Goal: Information Seeking & Learning: Learn about a topic

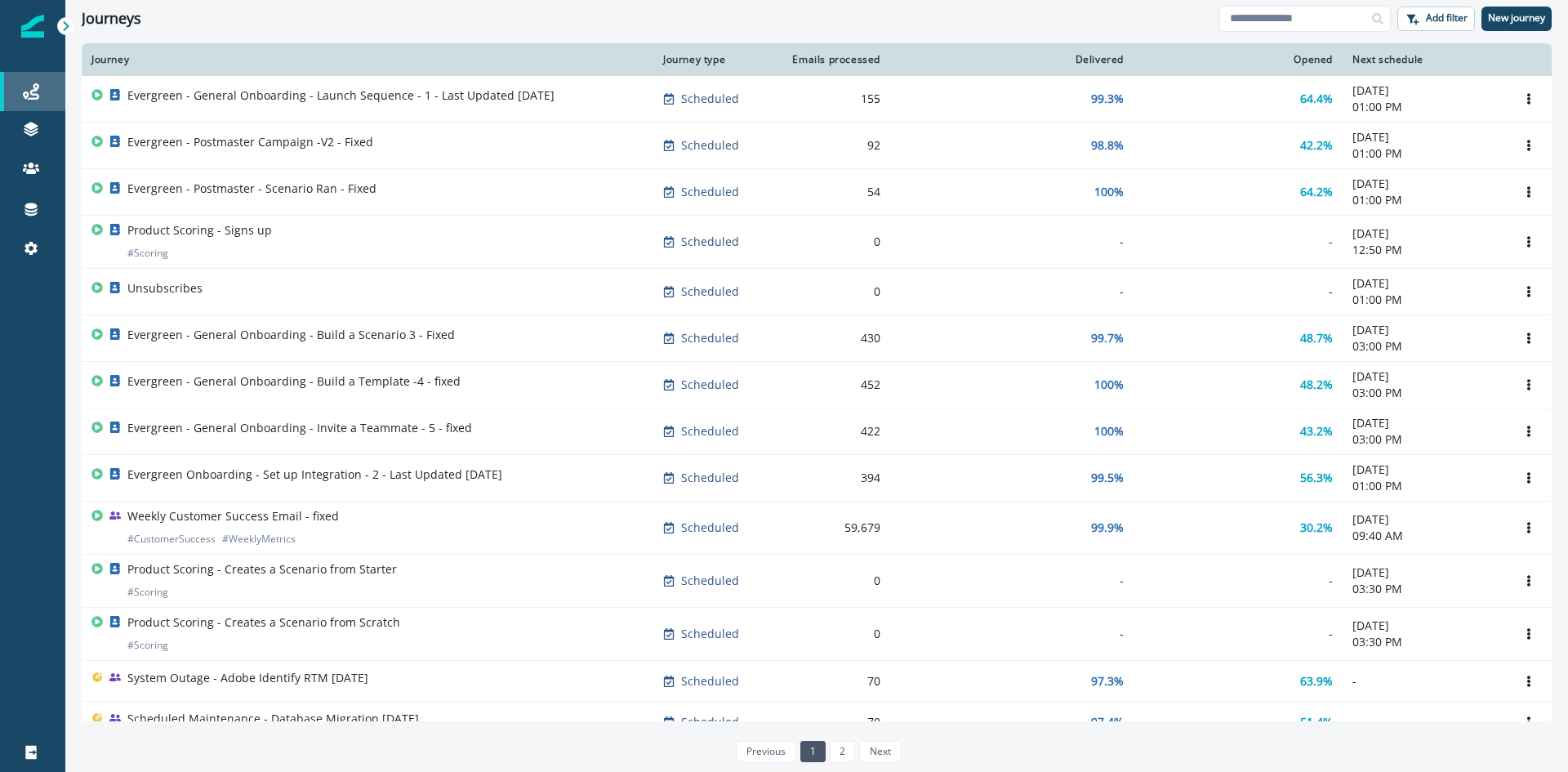
click at [42, 100] on div "Journeys" at bounding box center [33, 92] width 52 height 20
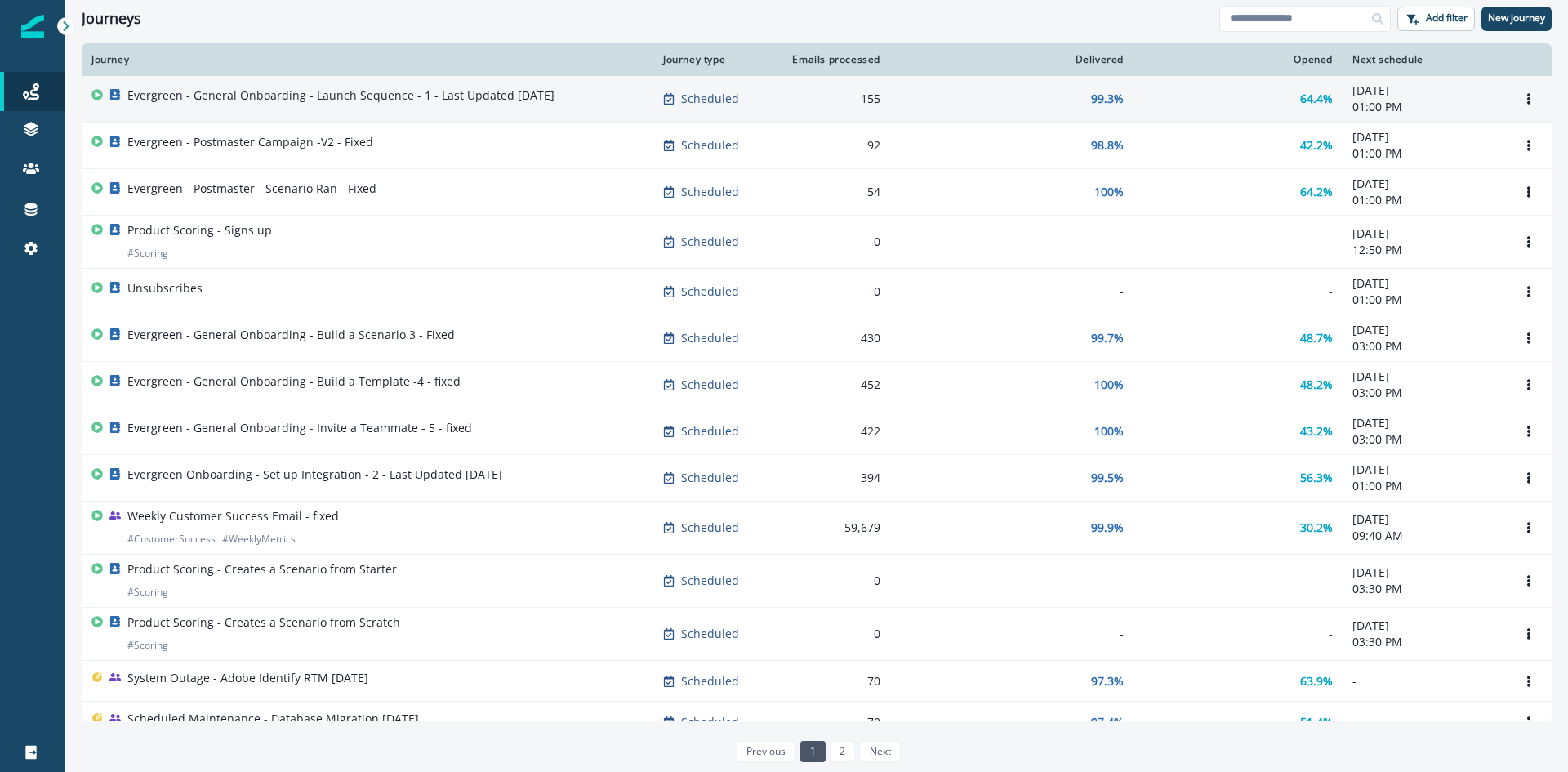
click at [519, 87] on p "Evergreen - General Onboarding - Launch Sequence - 1 - Last Updated [DATE]" at bounding box center [340, 95] width 427 height 16
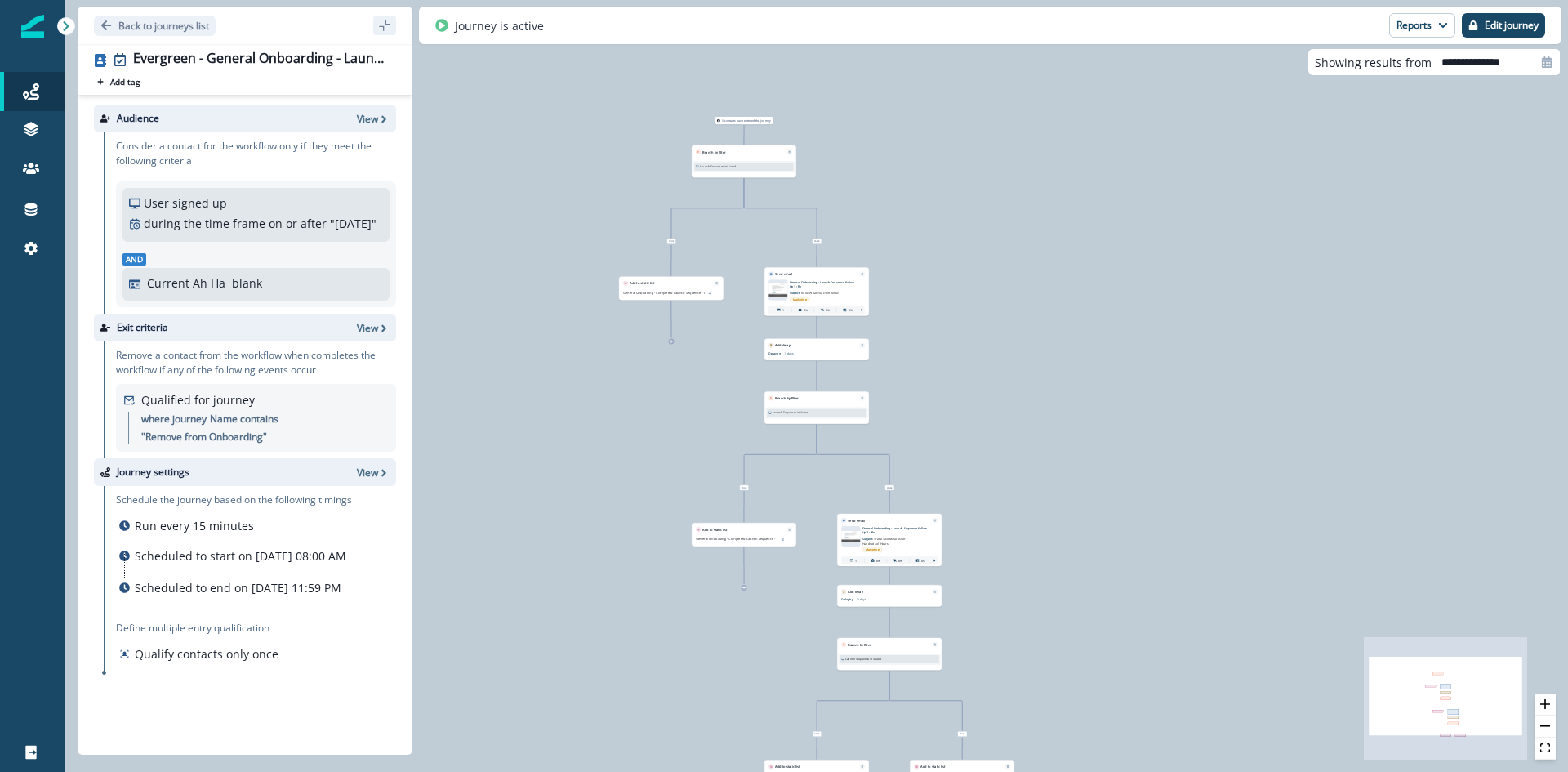
click at [337, 114] on div at bounding box center [258, 118] width 185 height 15
click at [379, 119] on icon "button" at bounding box center [383, 119] width 11 height 11
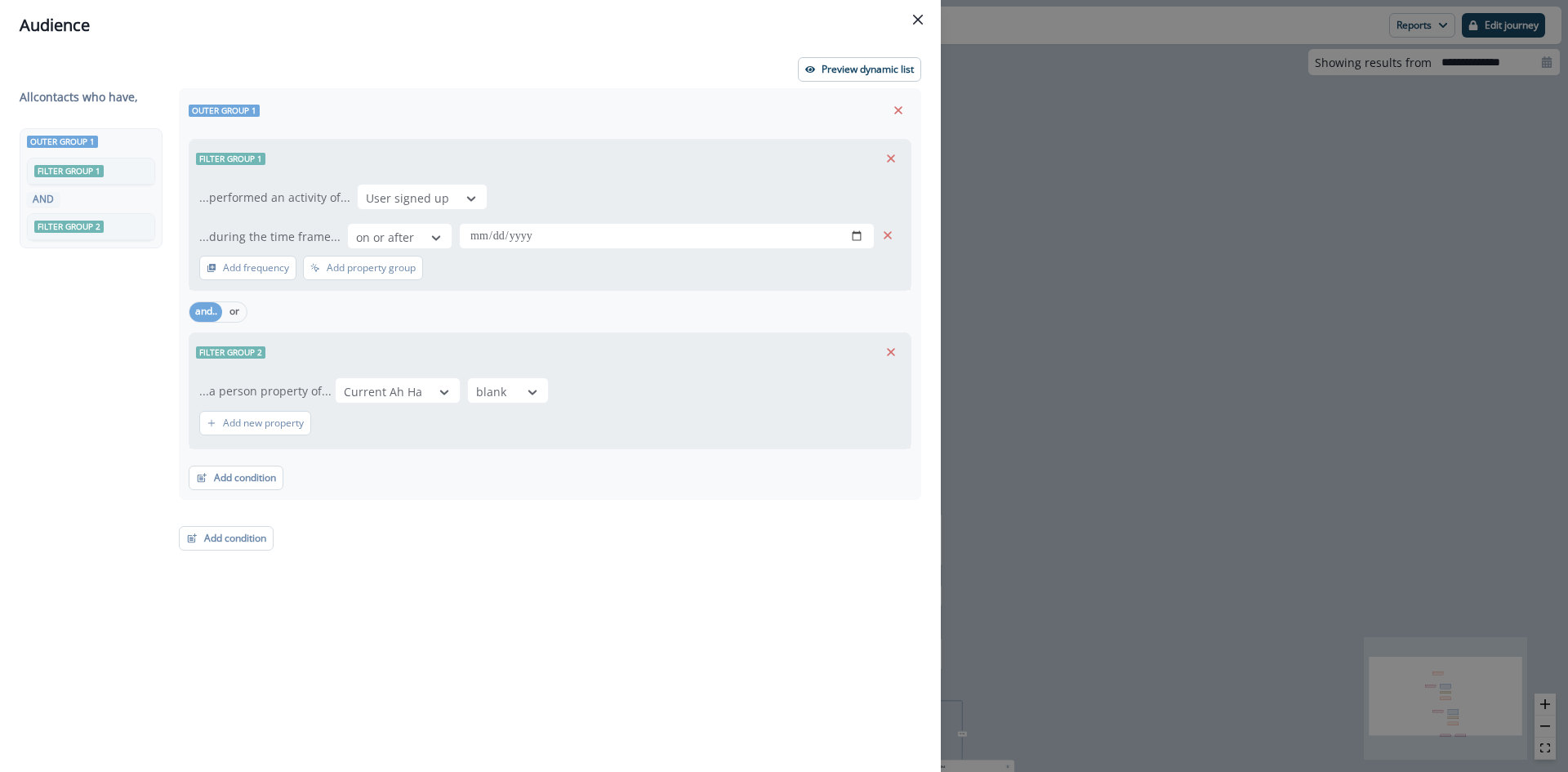
click at [928, 2] on header "Audience" at bounding box center [470, 25] width 941 height 51
click at [922, 11] on button "Close" at bounding box center [918, 20] width 26 height 26
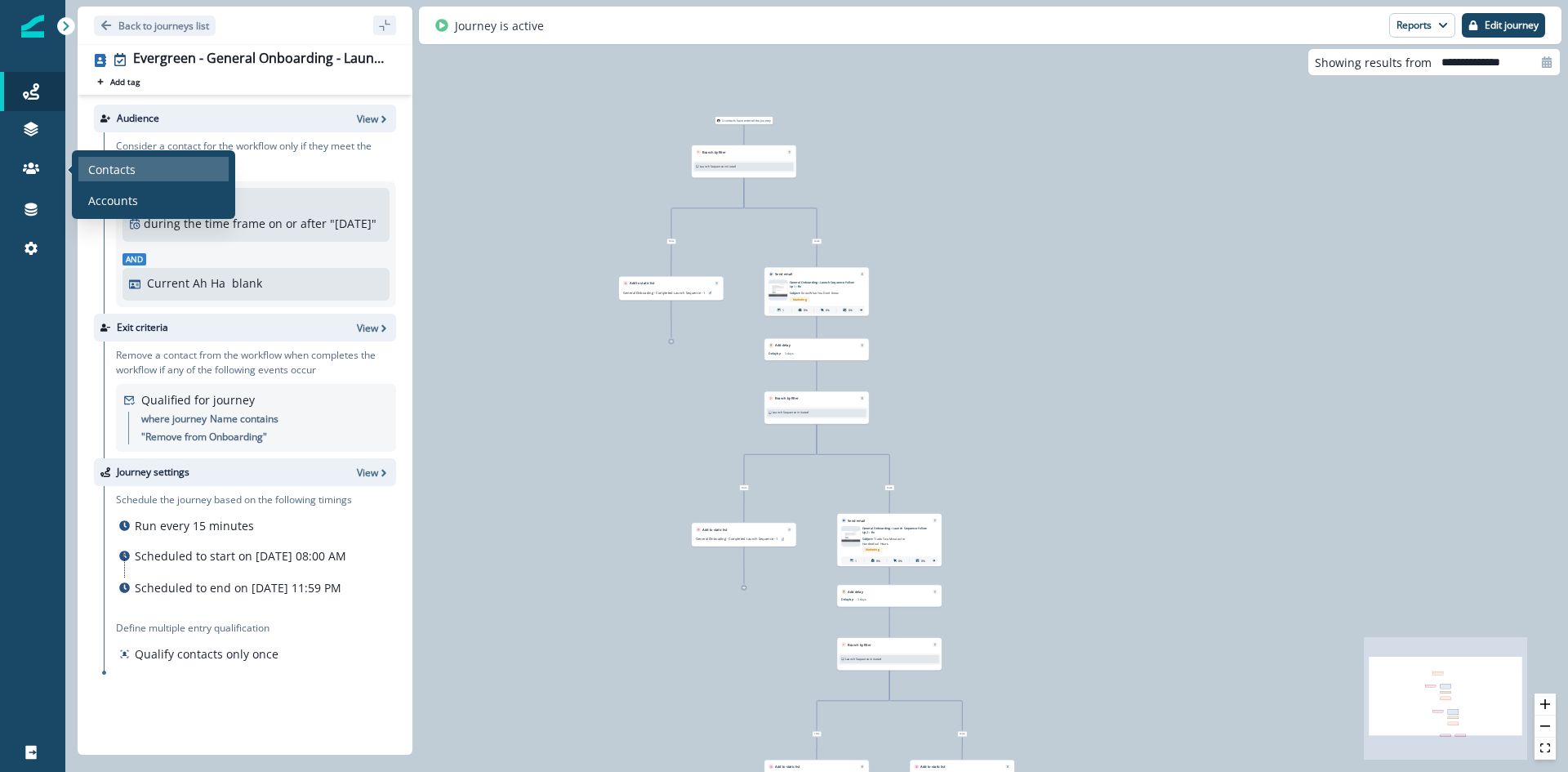
click at [93, 163] on p "Contacts" at bounding box center [111, 169] width 47 height 17
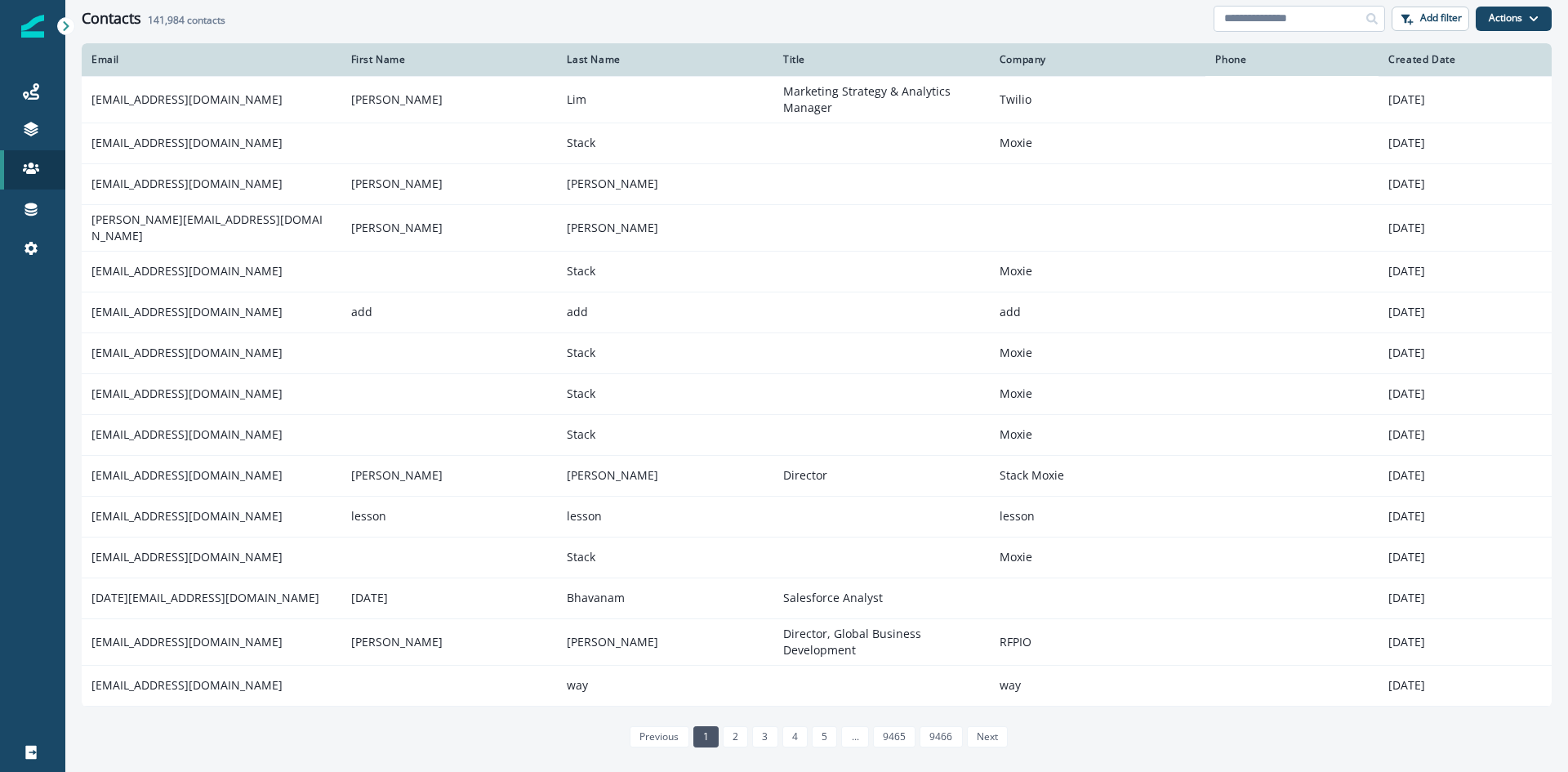
paste input "**********"
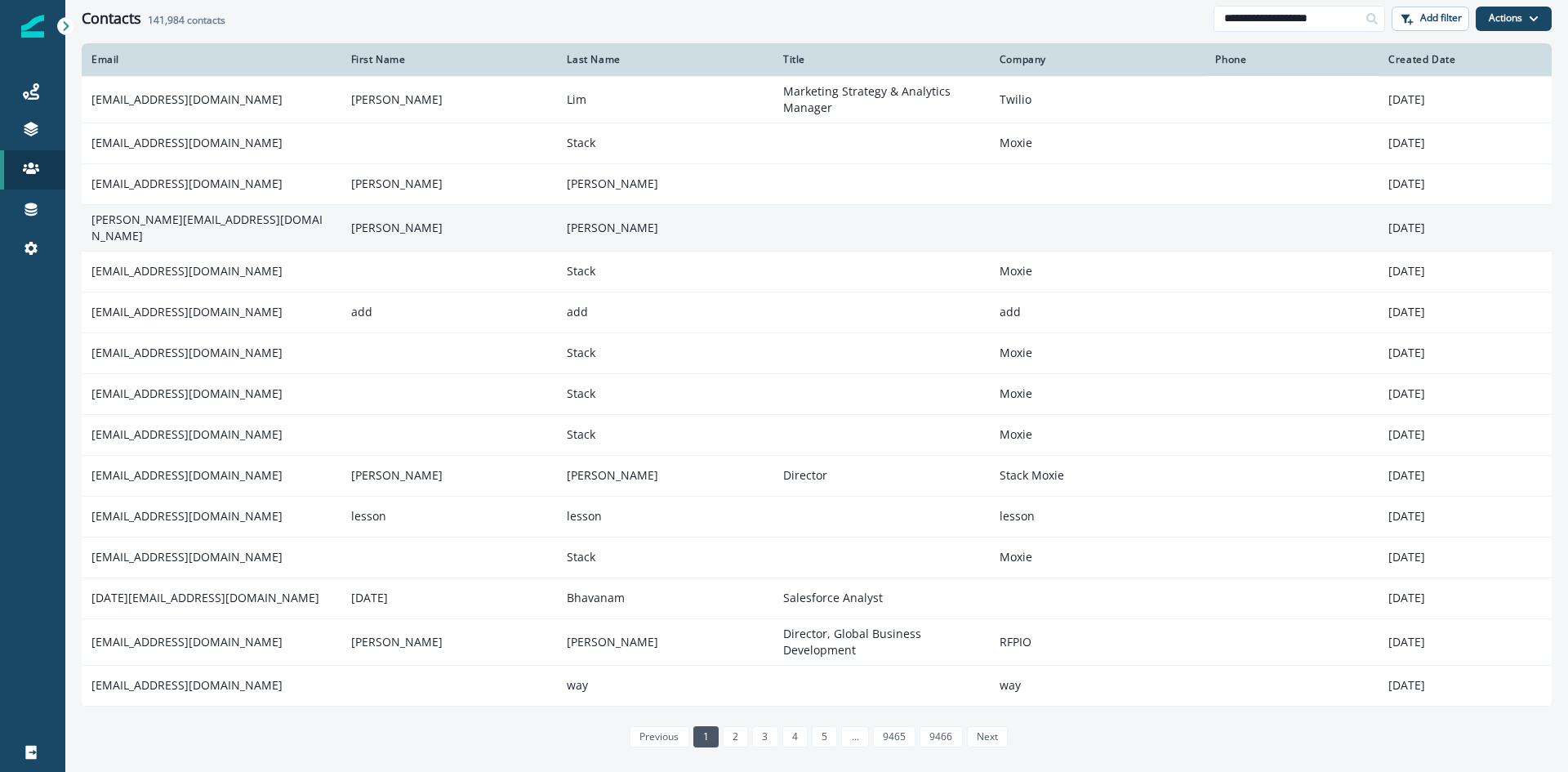
type input "**********"
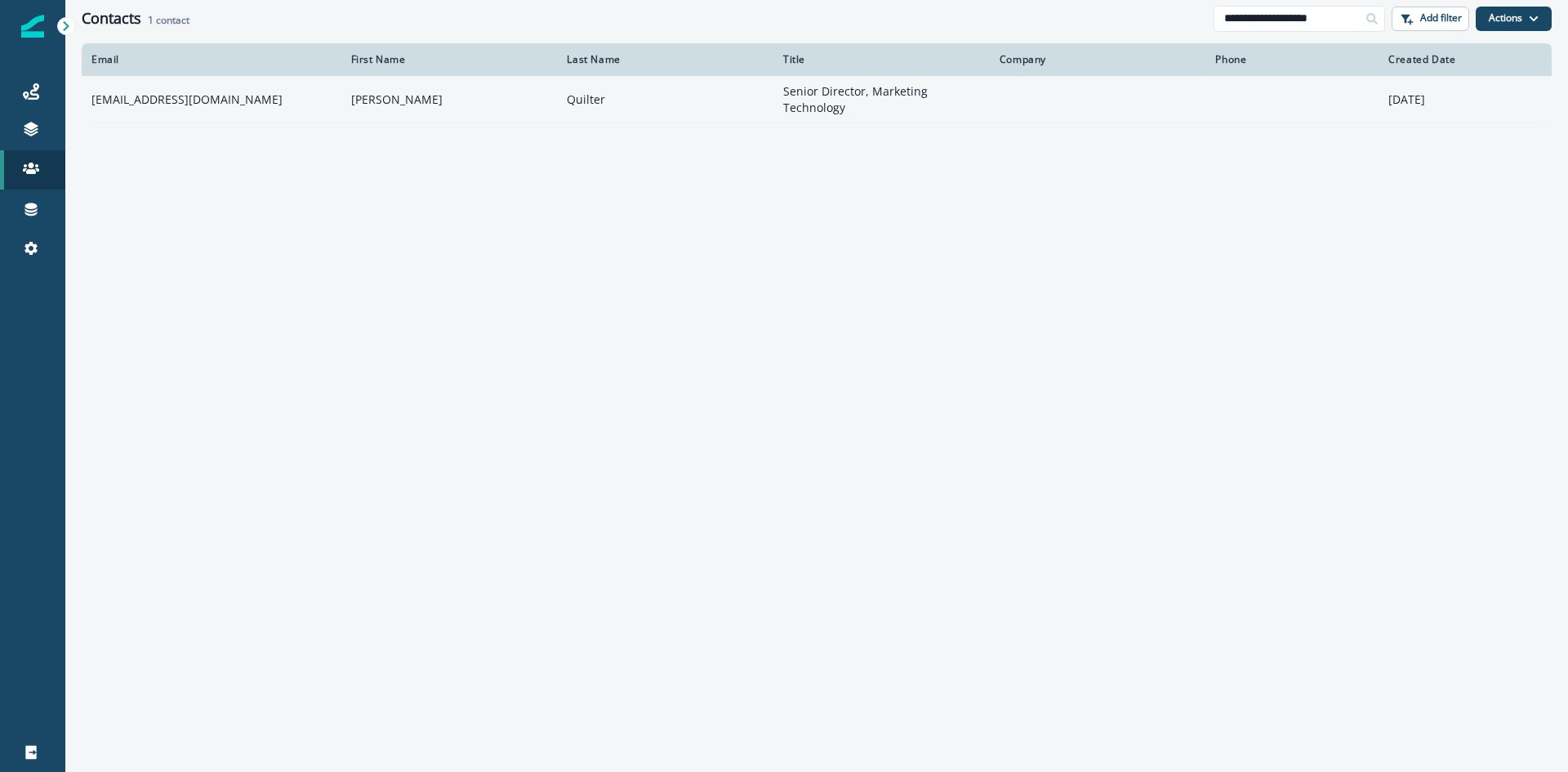
click at [141, 96] on td "[EMAIL_ADDRESS][DOMAIN_NAME]" at bounding box center [212, 99] width 260 height 47
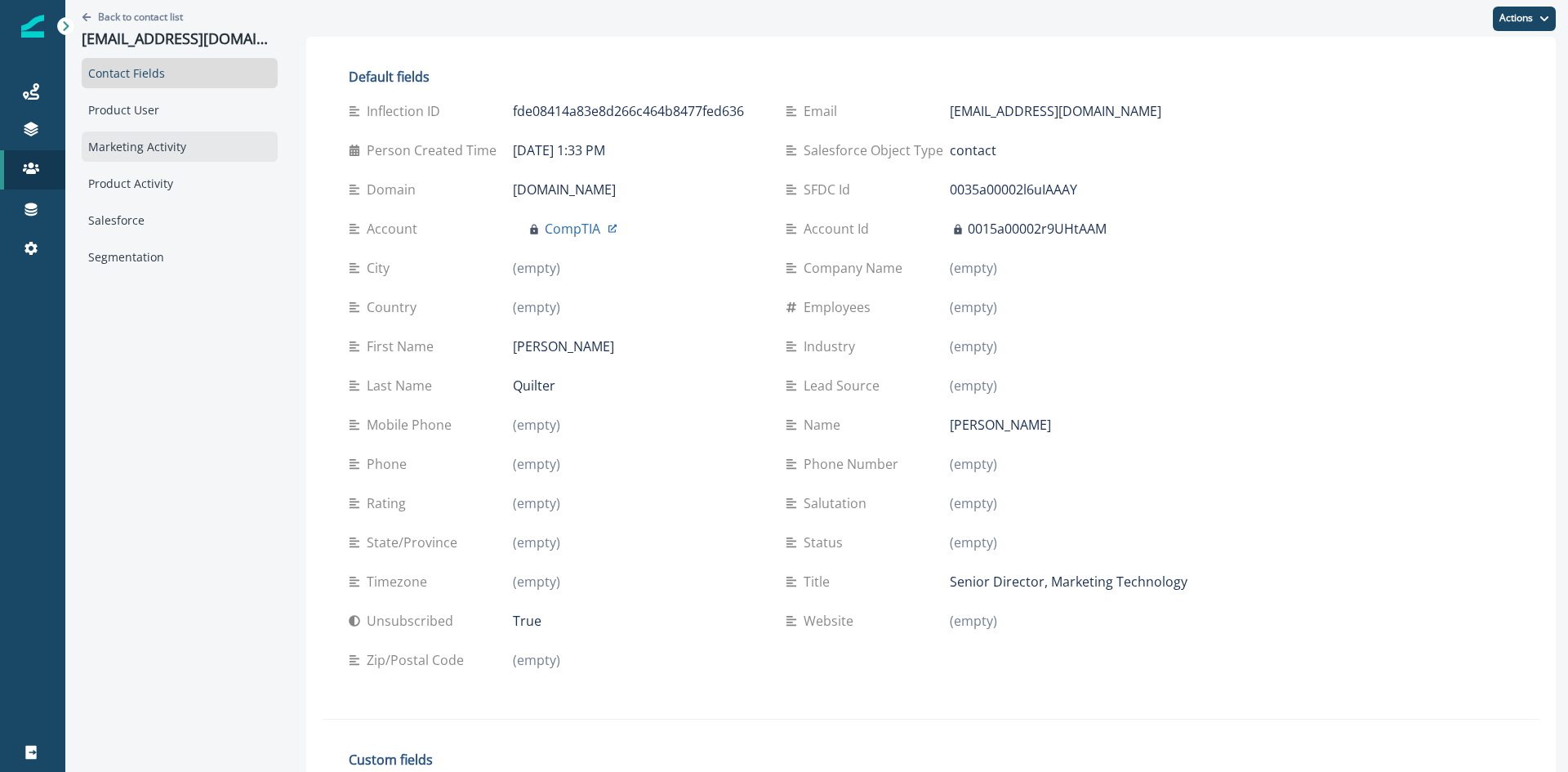
click at [133, 151] on div "Marketing Activity" at bounding box center [180, 147] width 196 height 30
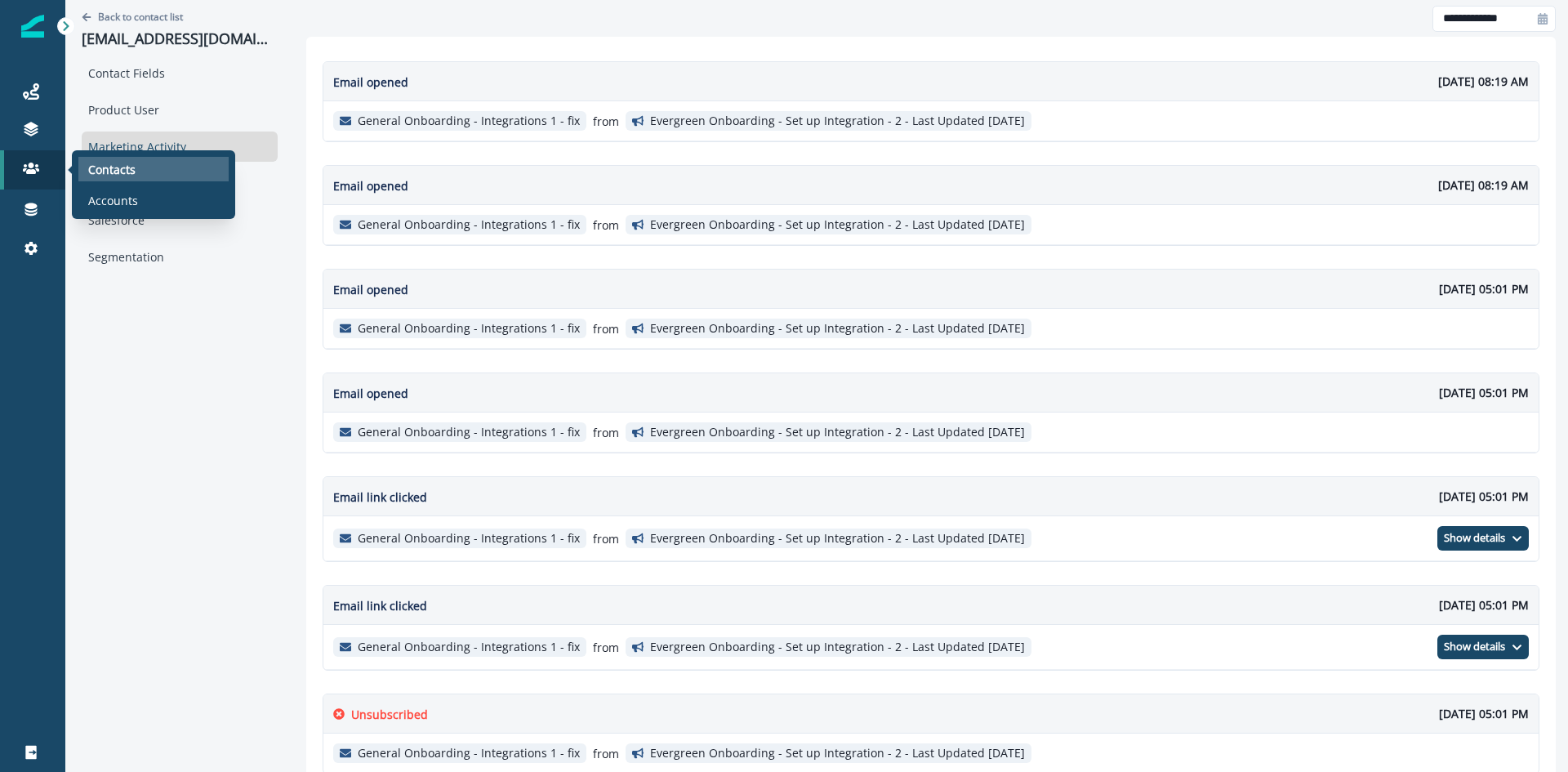
click at [121, 162] on p "Contacts" at bounding box center [111, 169] width 47 height 17
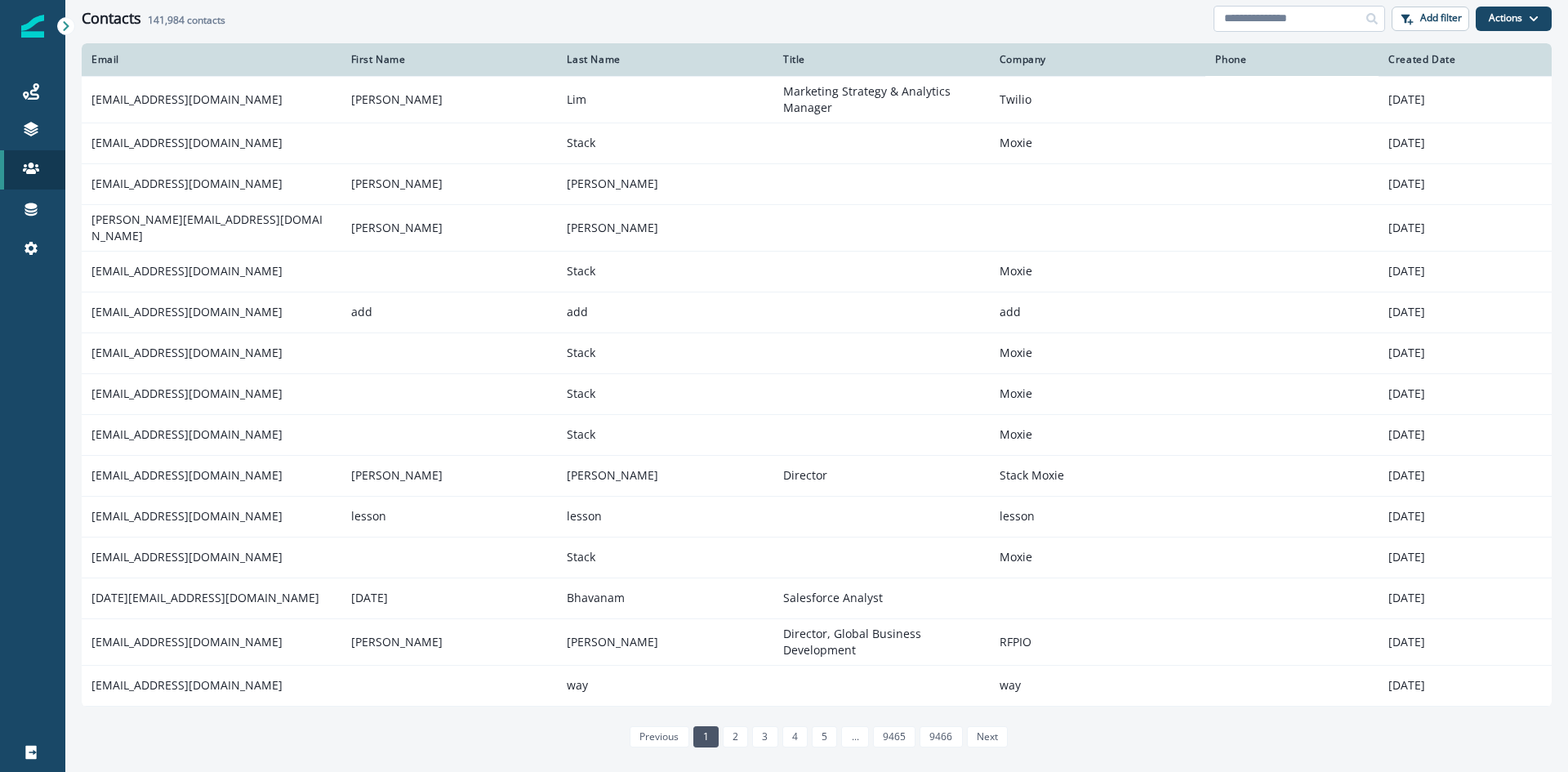
paste input "**********"
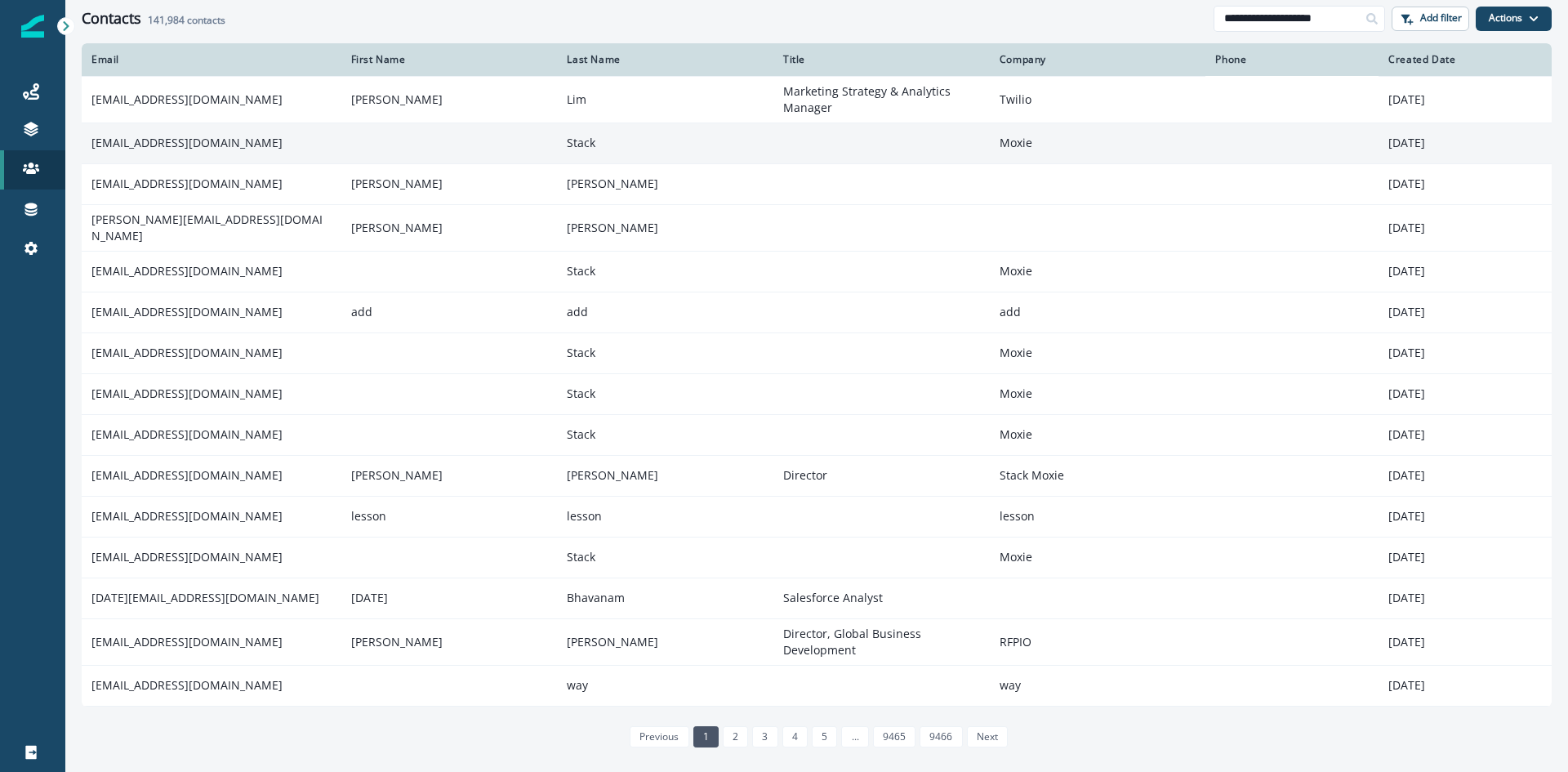
scroll to position [0, 4]
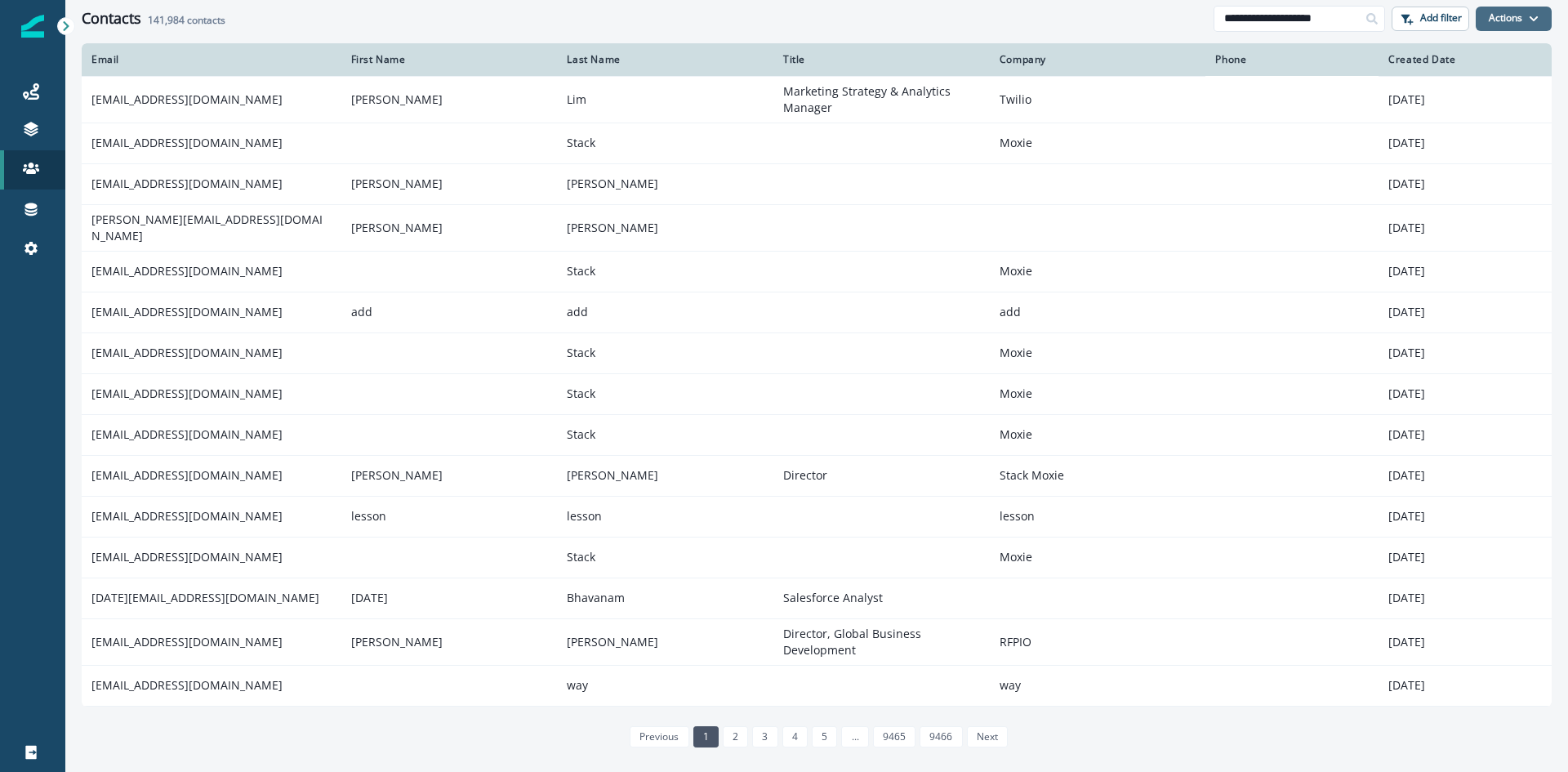
type input "**********"
click at [1510, 17] on button "Actions" at bounding box center [1514, 19] width 76 height 25
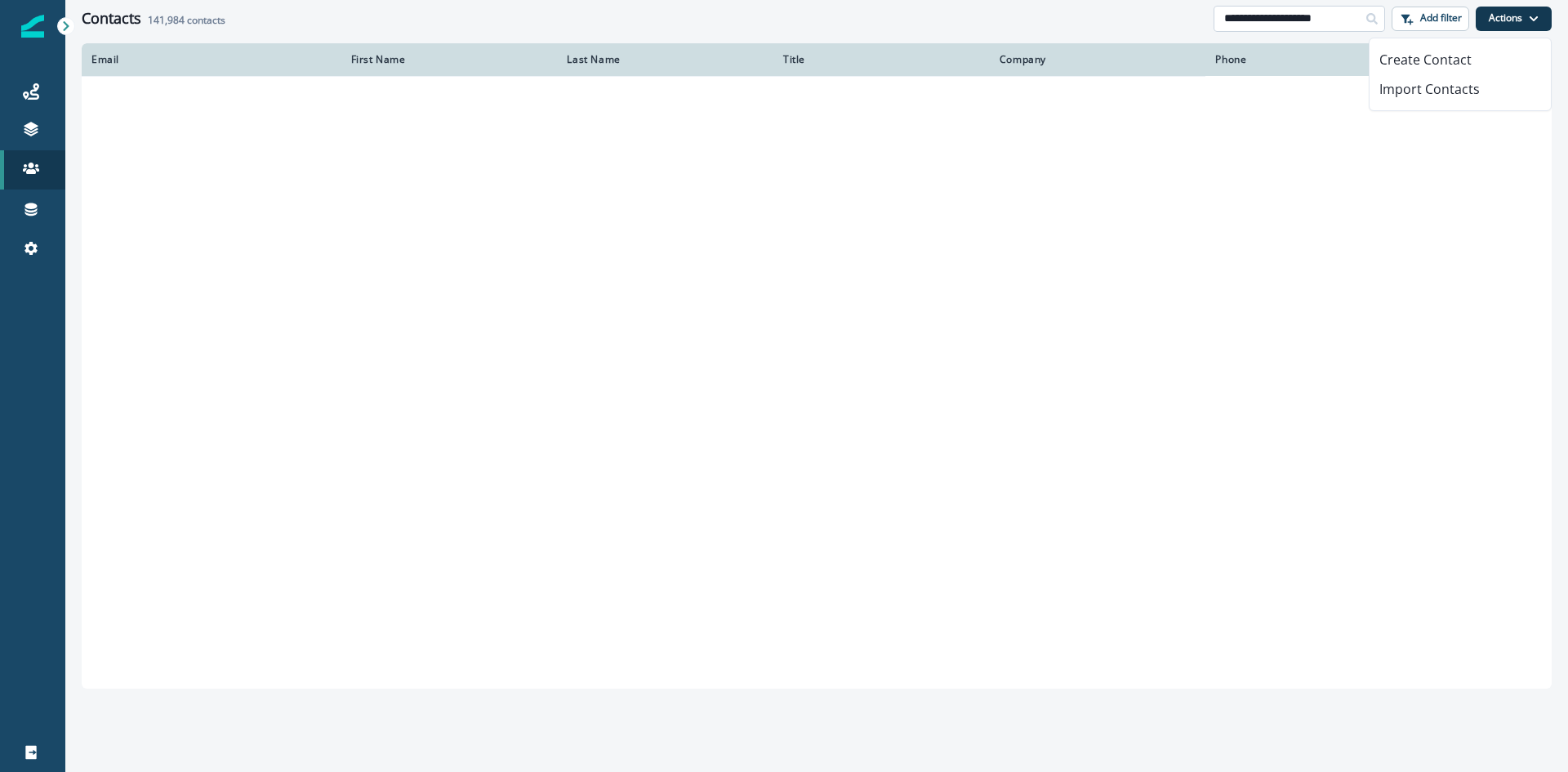
click at [1307, 17] on input "**********" at bounding box center [1300, 19] width 172 height 26
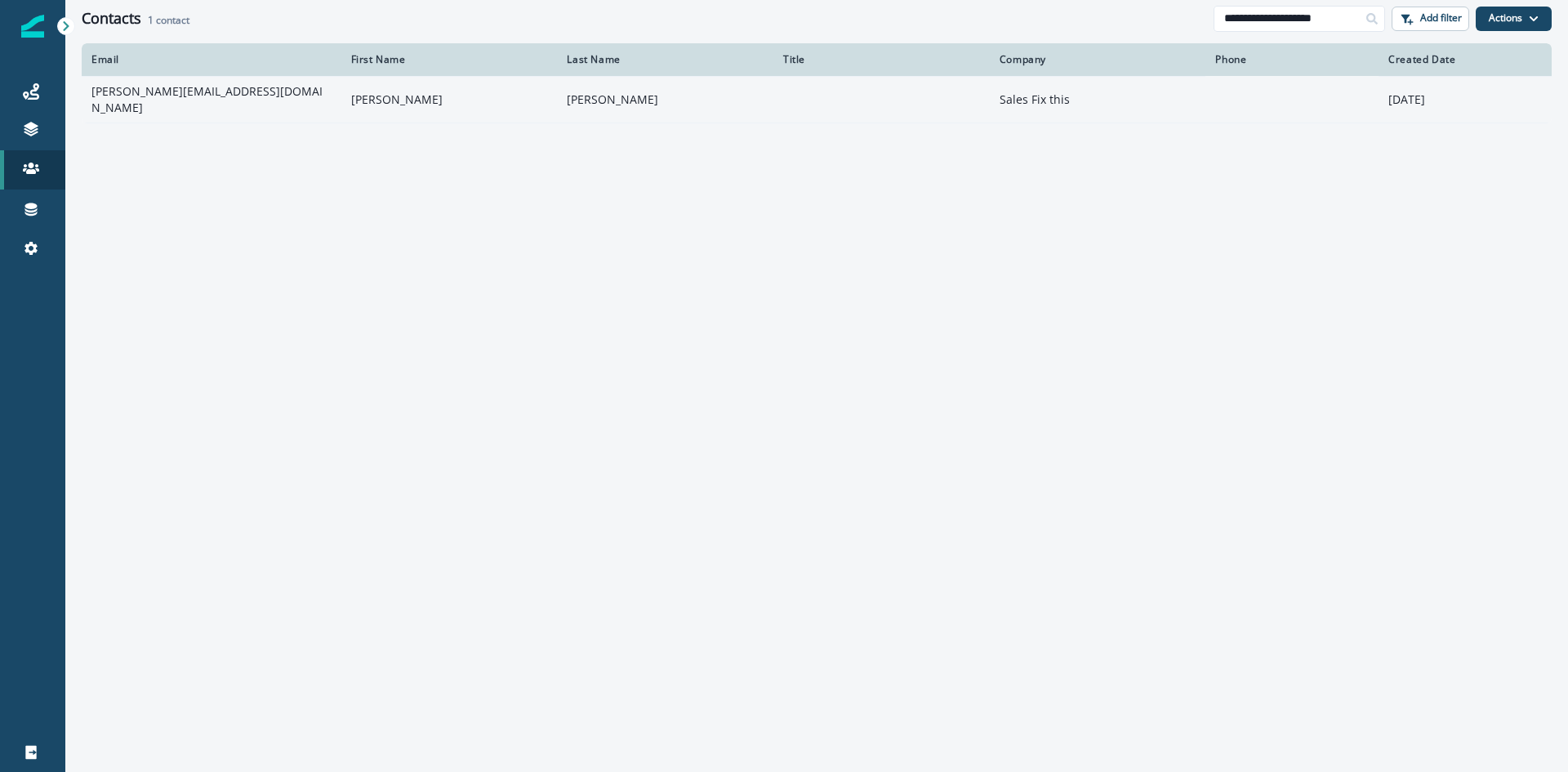
click at [133, 97] on td "[PERSON_NAME][EMAIL_ADDRESS][DOMAIN_NAME]" at bounding box center [212, 99] width 260 height 47
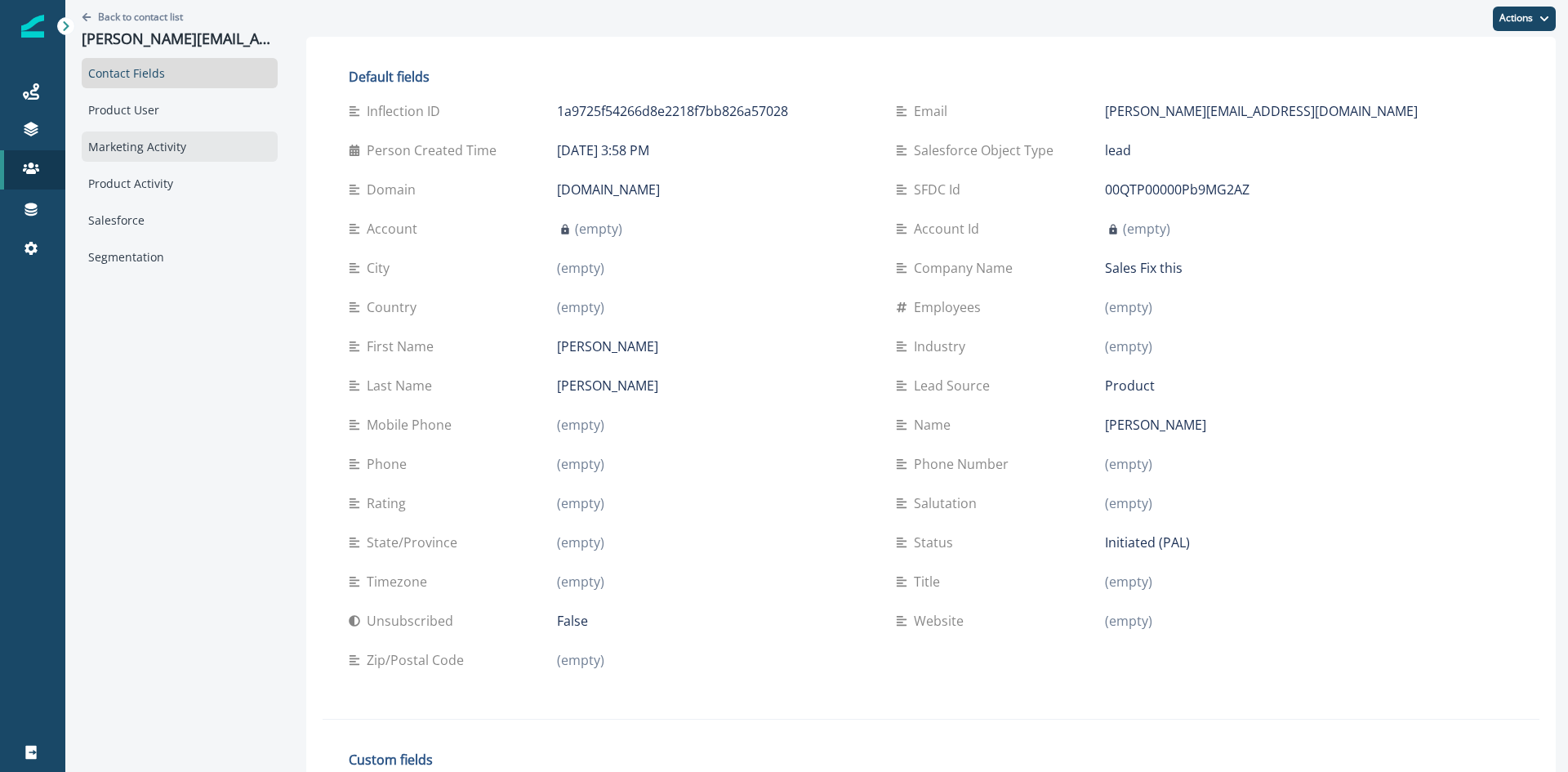
click at [156, 150] on div "Marketing Activity" at bounding box center [180, 147] width 196 height 30
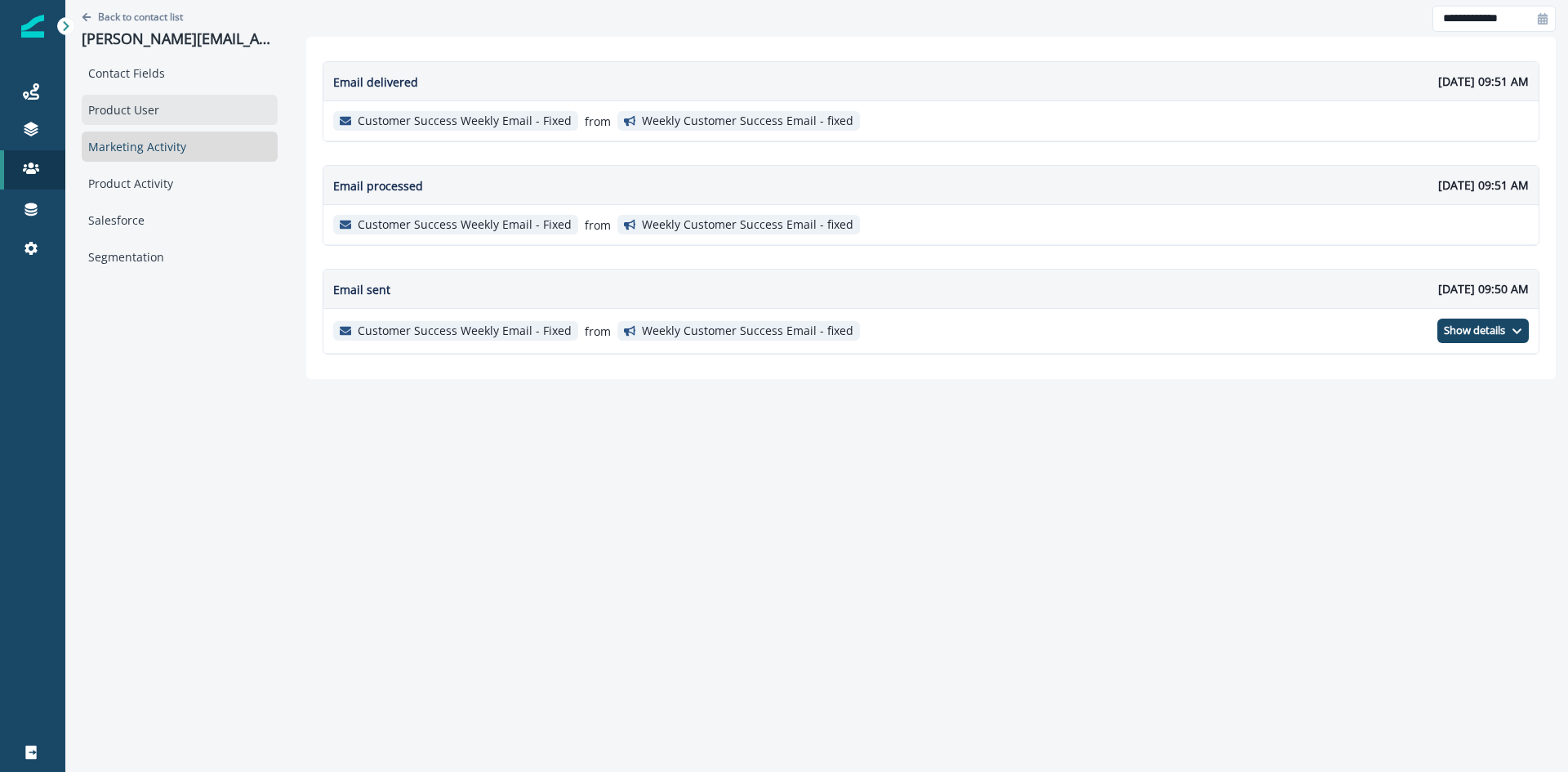
click at [112, 109] on div "Product User" at bounding box center [180, 110] width 196 height 30
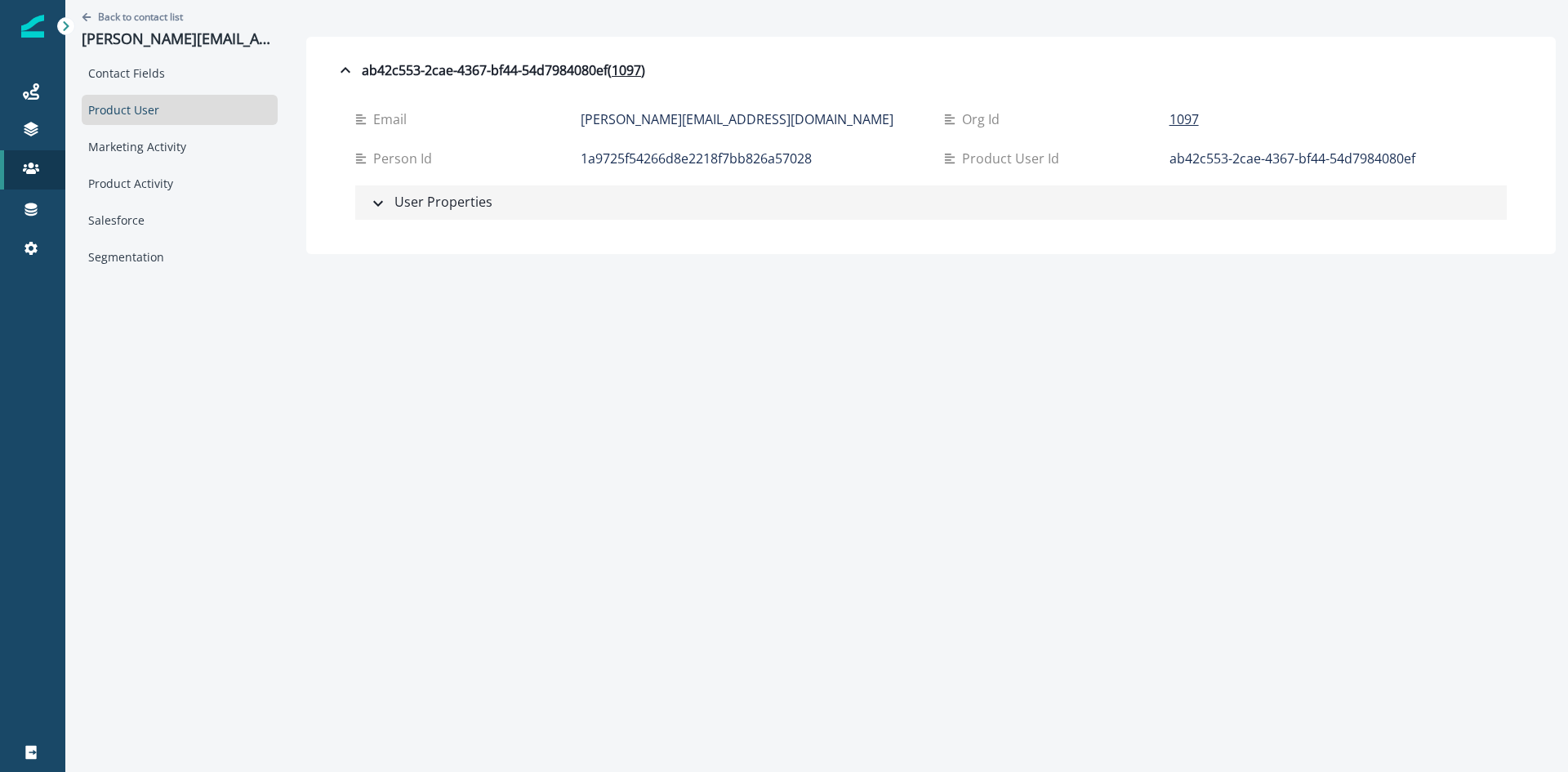
click at [368, 209] on icon "button" at bounding box center [378, 204] width 20 height 20
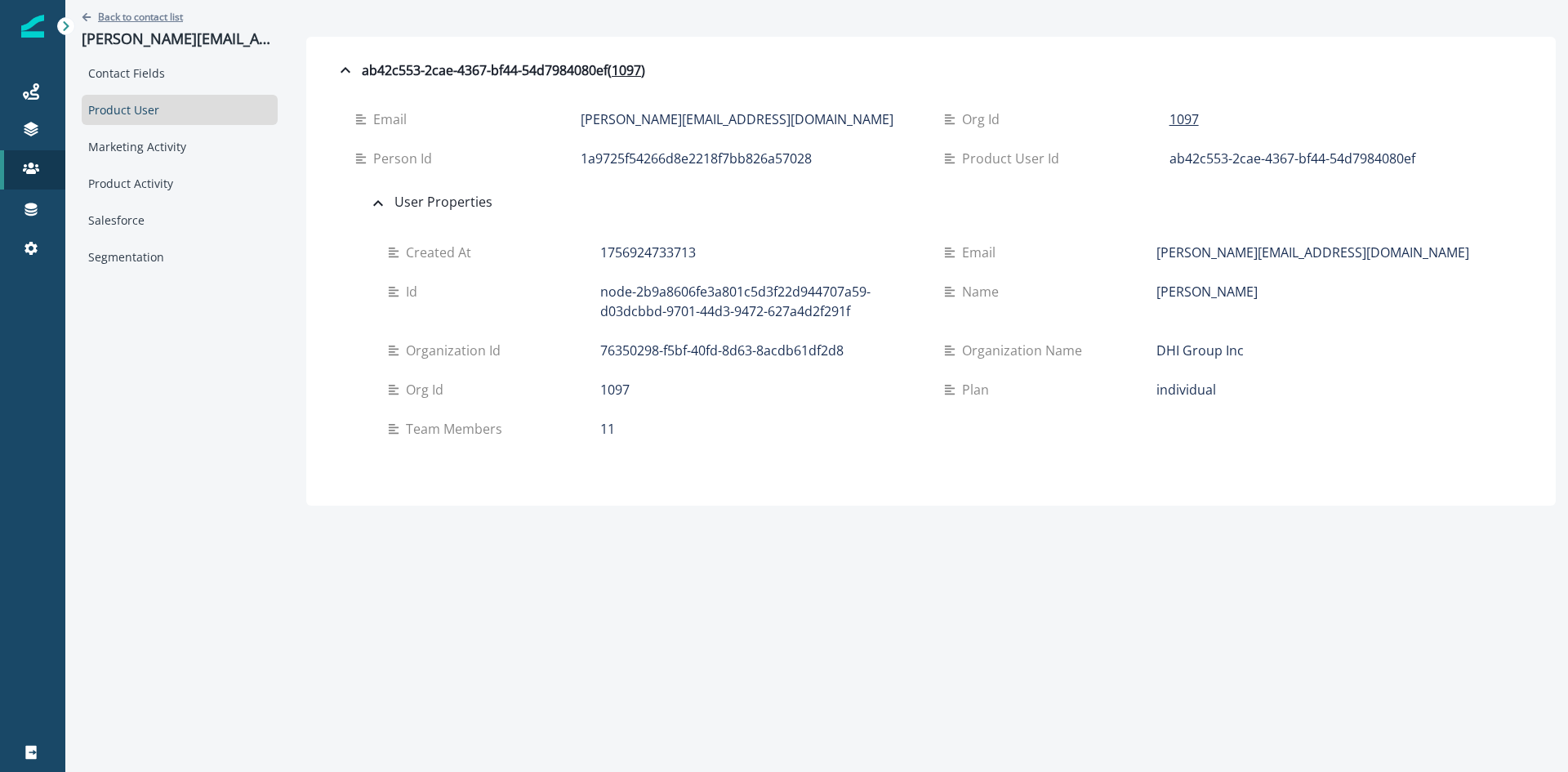
click at [82, 13] on icon "Go back" at bounding box center [87, 17] width 10 height 10
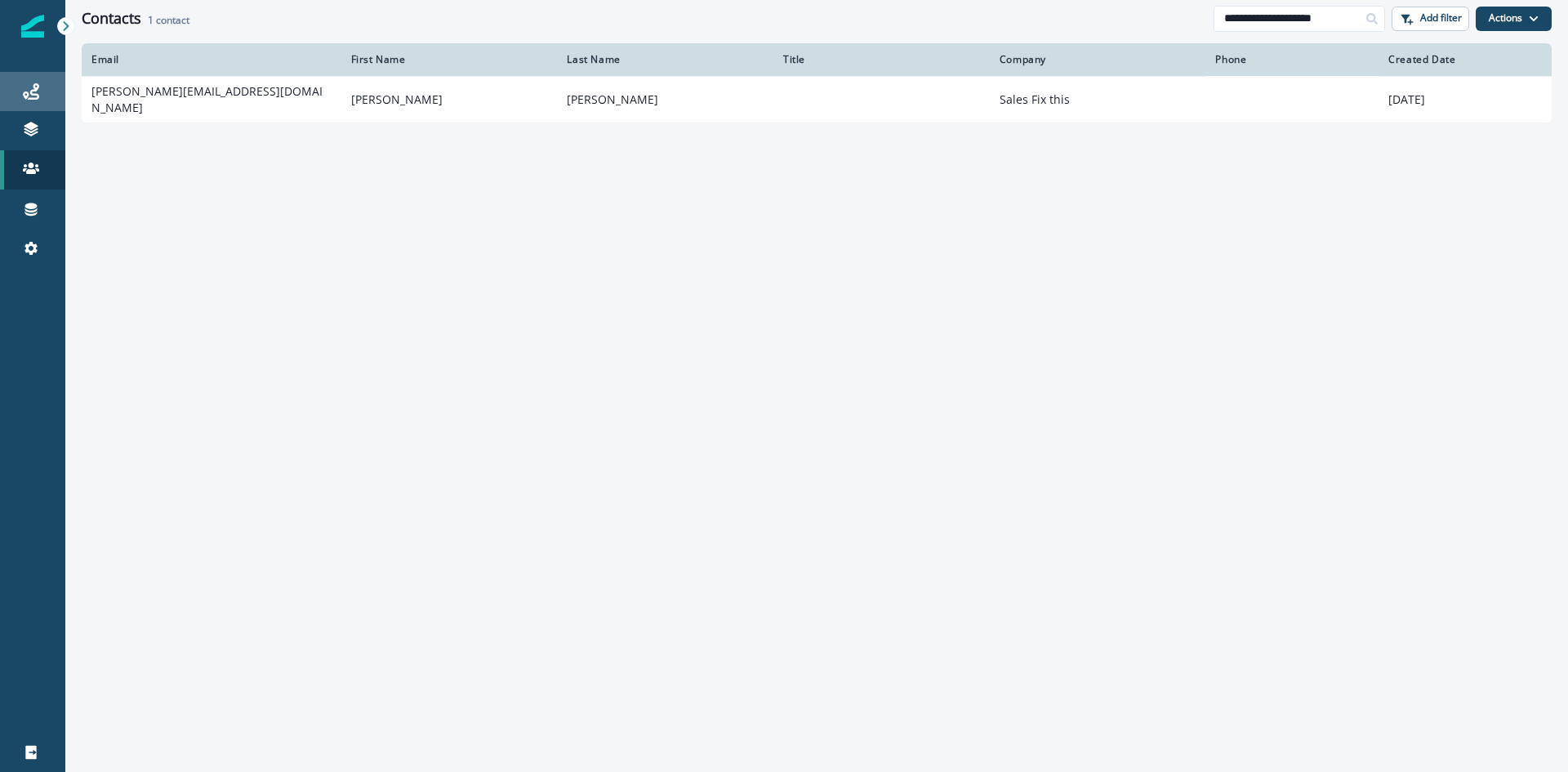
click at [44, 102] on link "Journeys" at bounding box center [32, 91] width 65 height 39
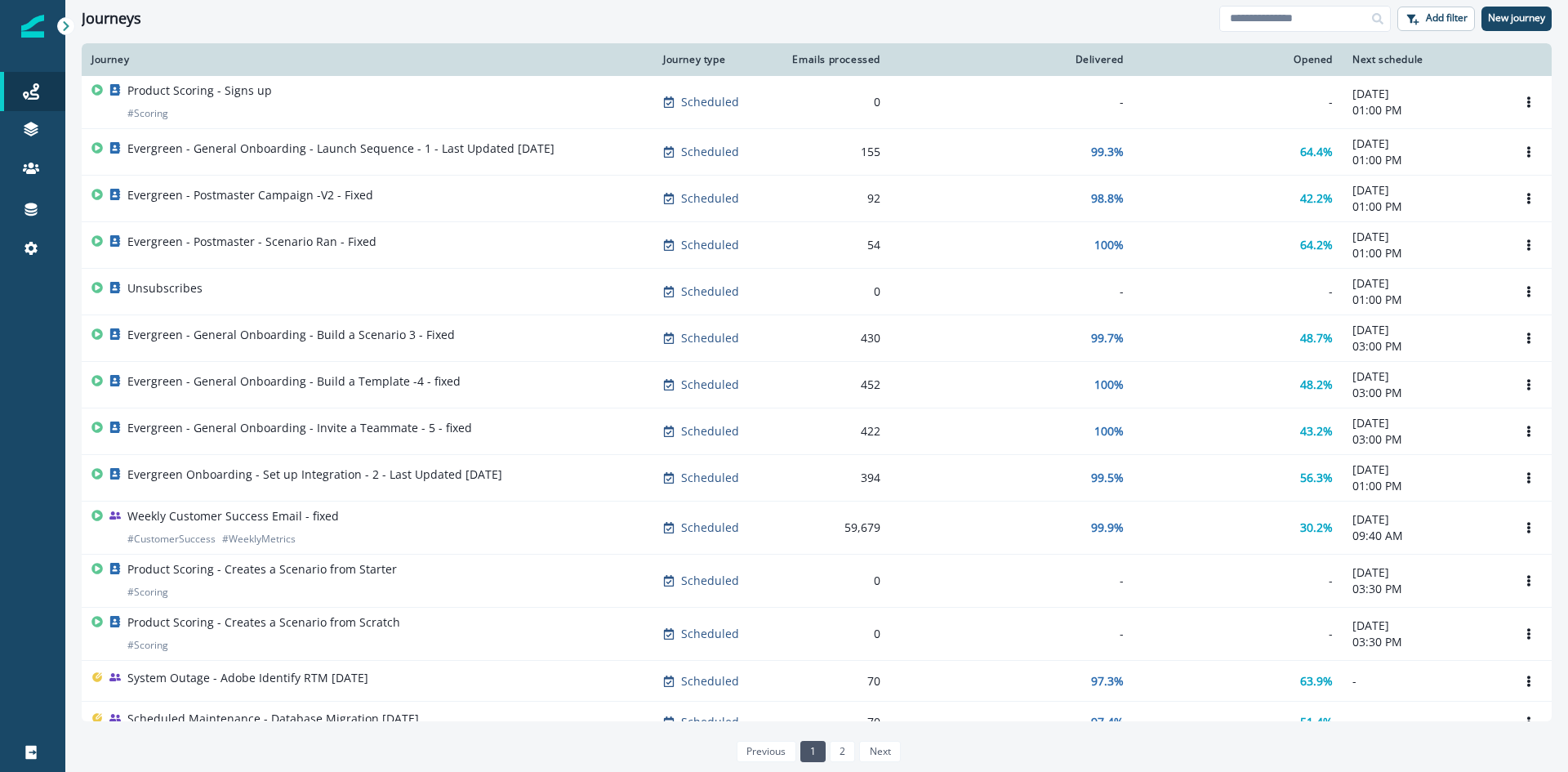
click at [102, 170] on p "Contacts" at bounding box center [111, 169] width 47 height 17
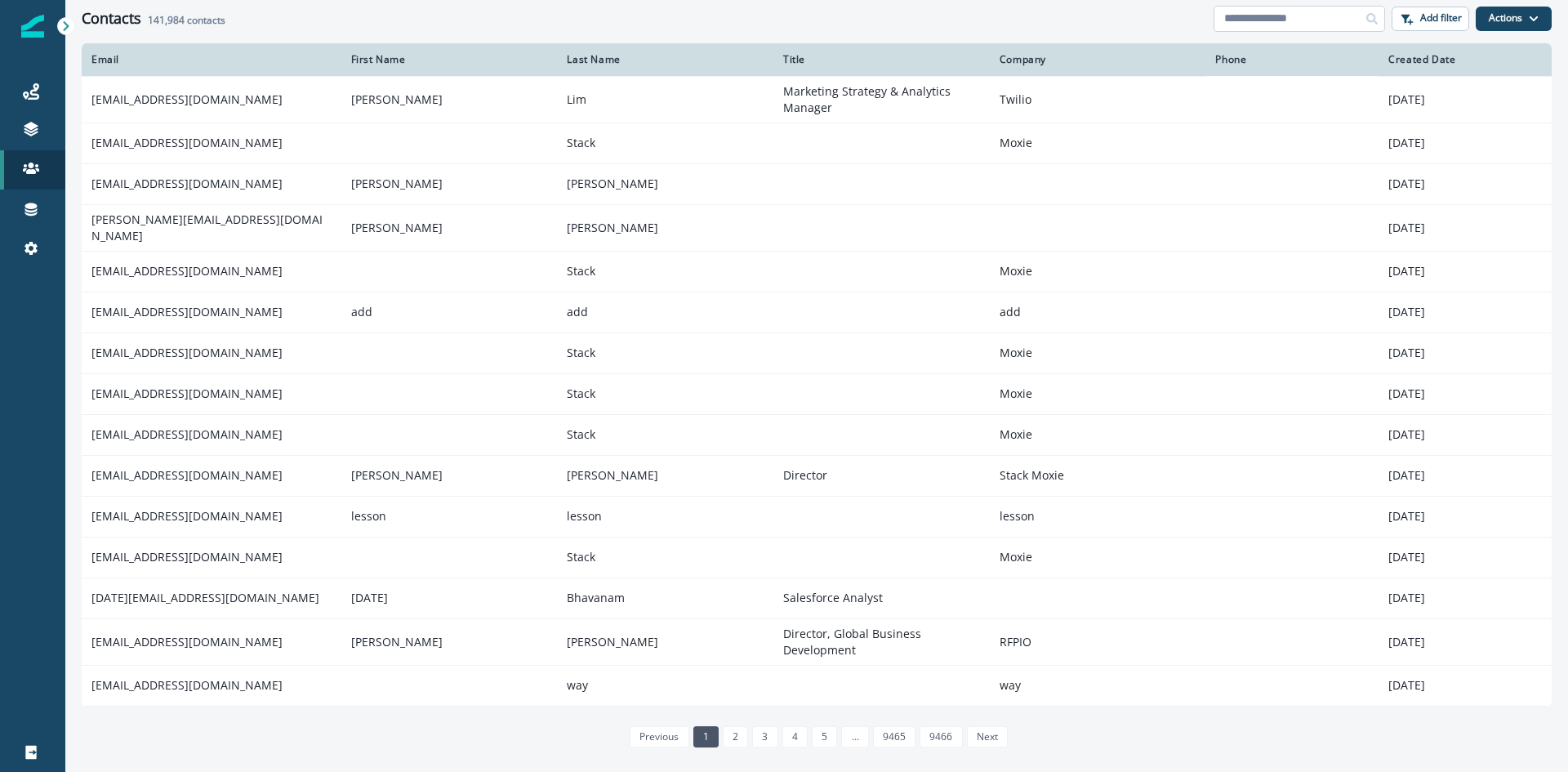
paste input "**********"
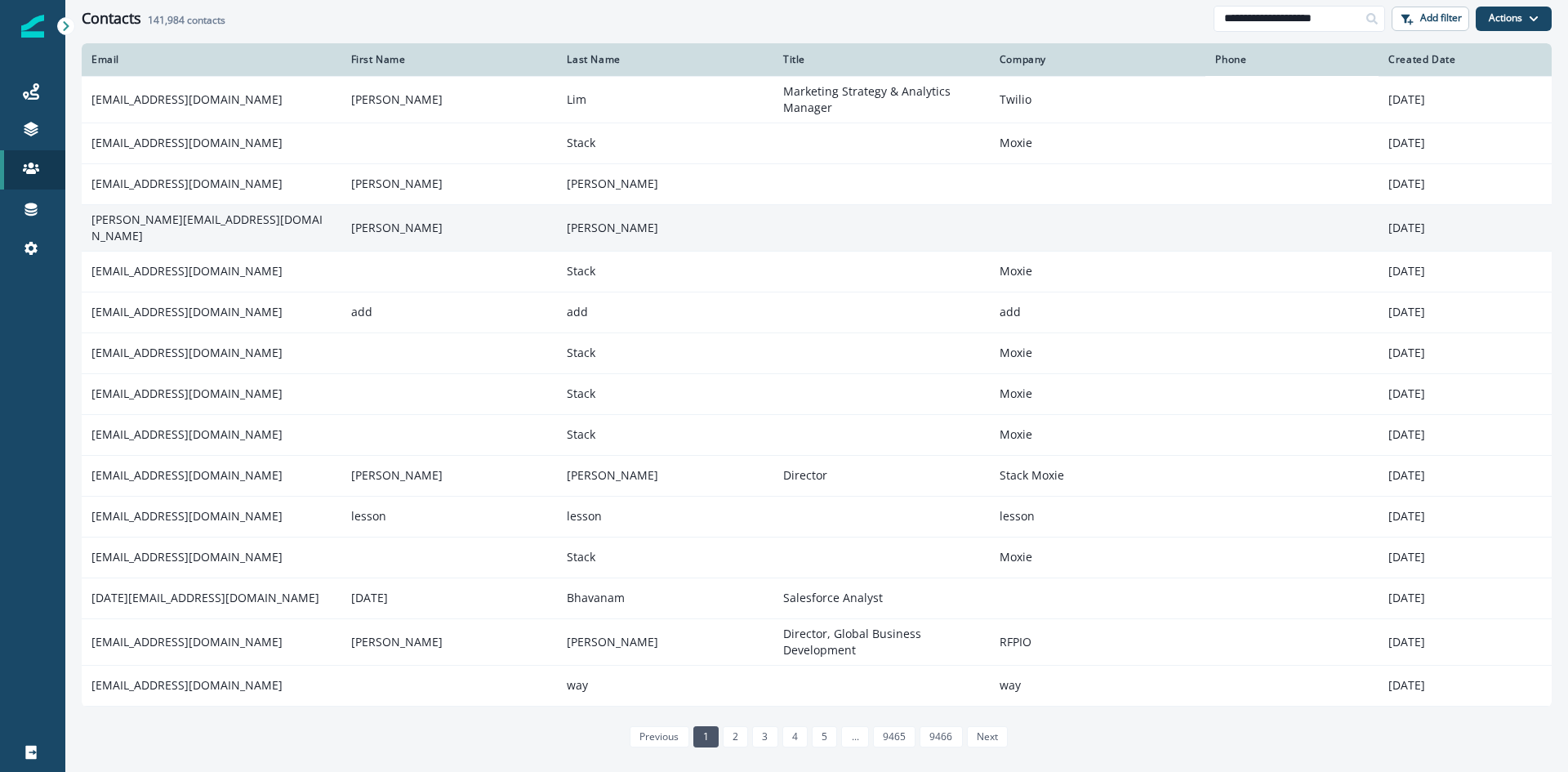
scroll to position [0, 4]
type input "**********"
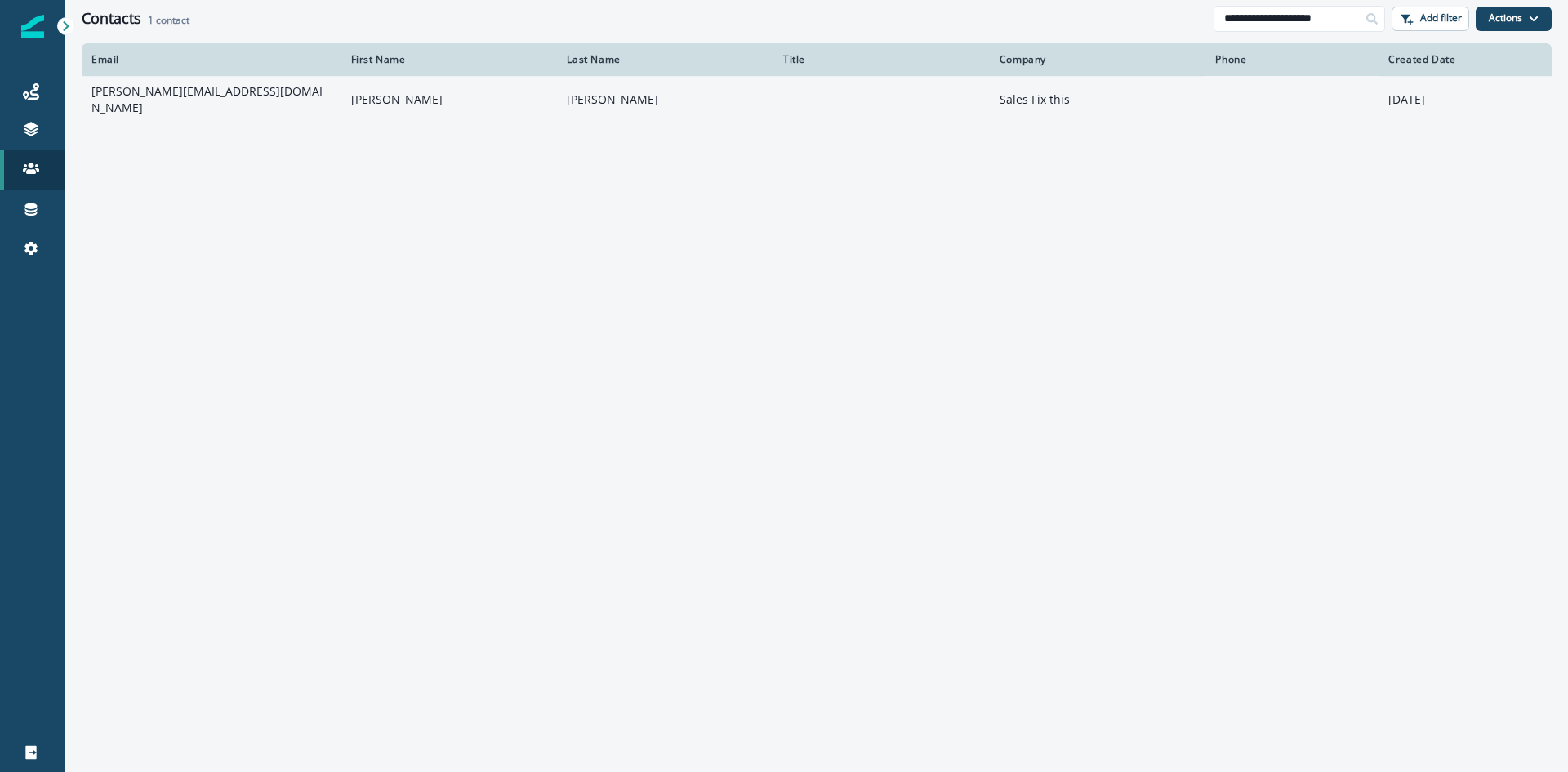
click at [1019, 90] on td "Sales Fix this" at bounding box center [1098, 99] width 216 height 47
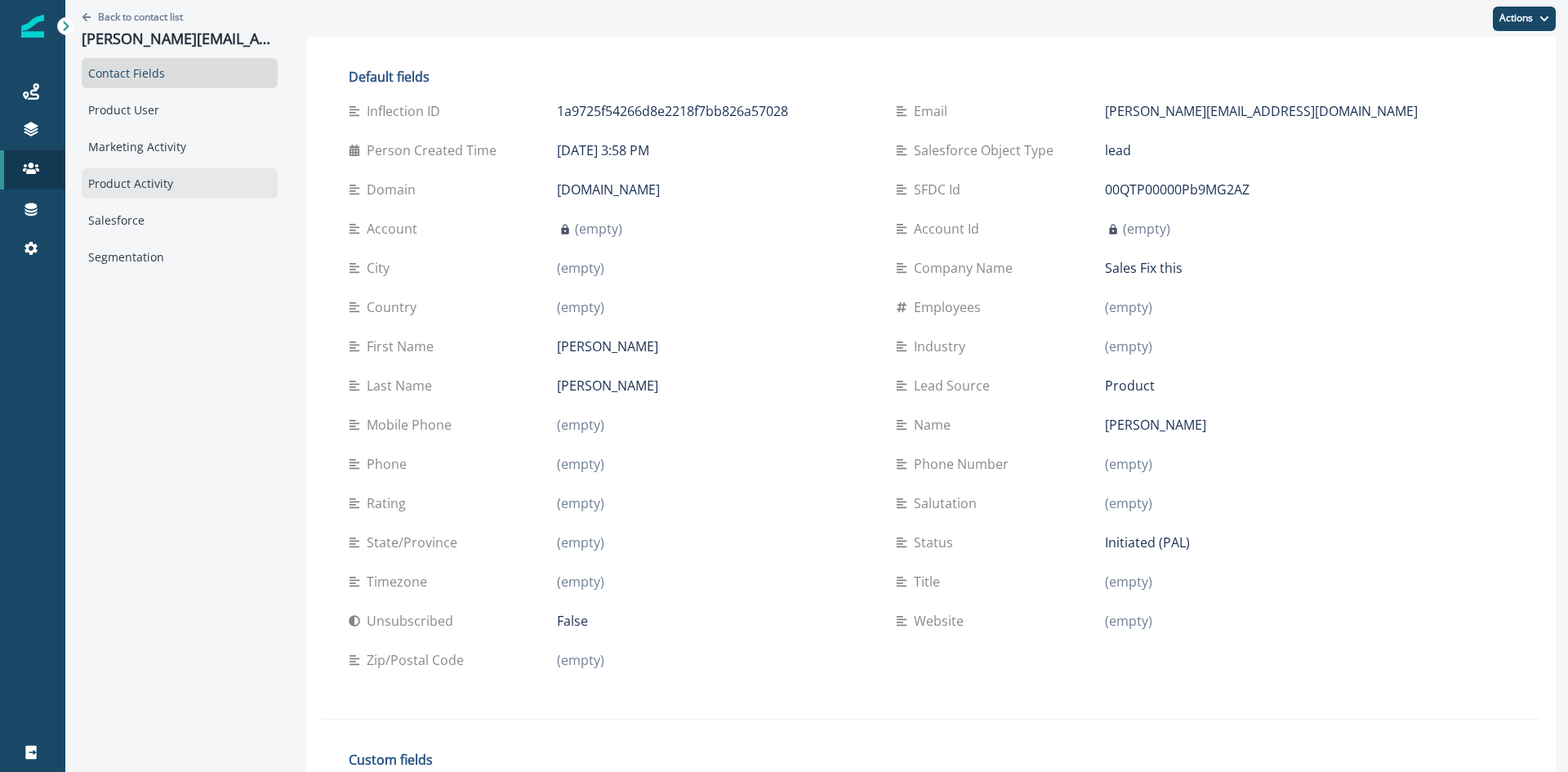
click at [154, 173] on div "Product Activity" at bounding box center [180, 183] width 196 height 30
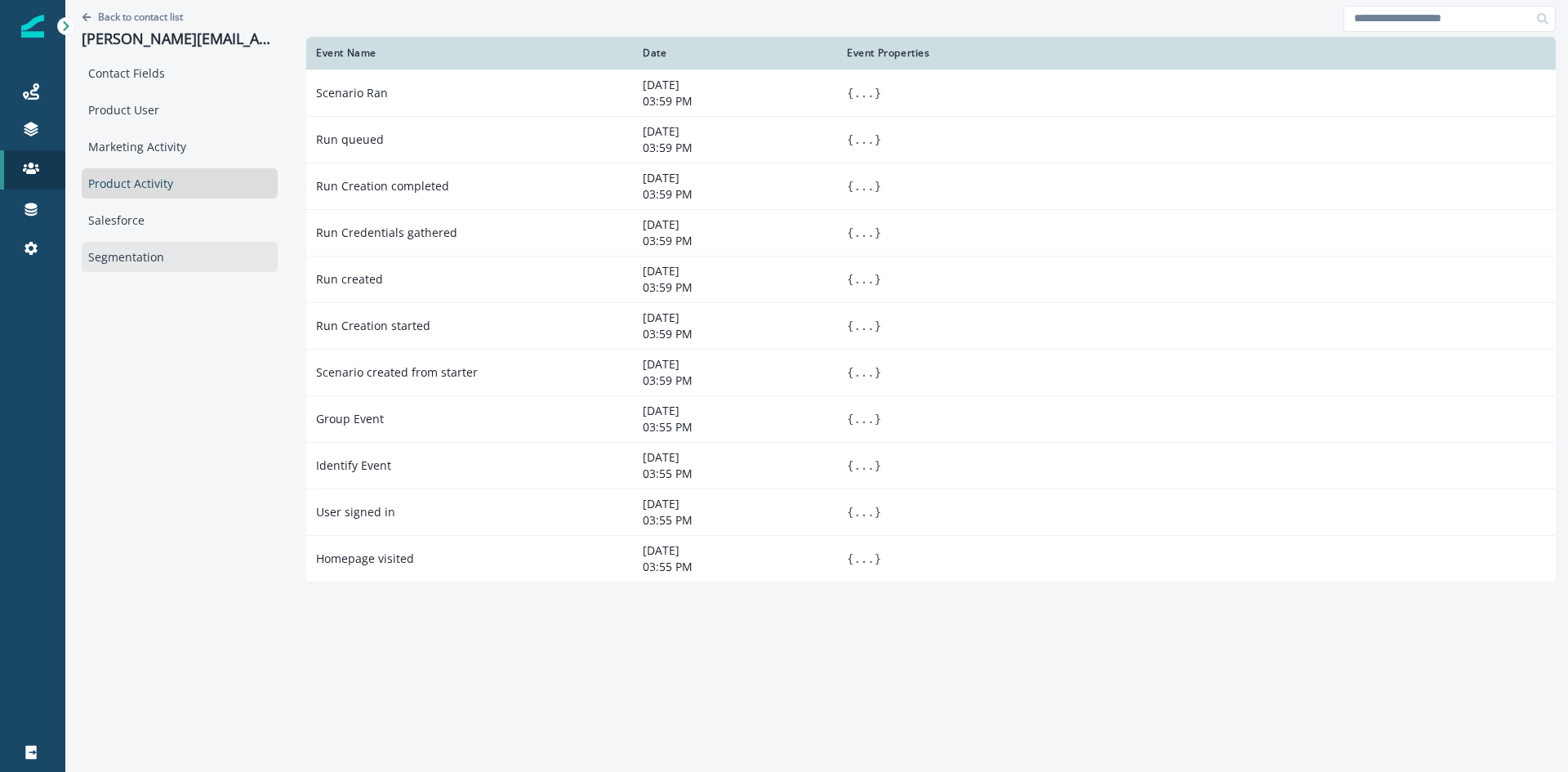
click at [113, 259] on div "Segmentation" at bounding box center [180, 257] width 196 height 30
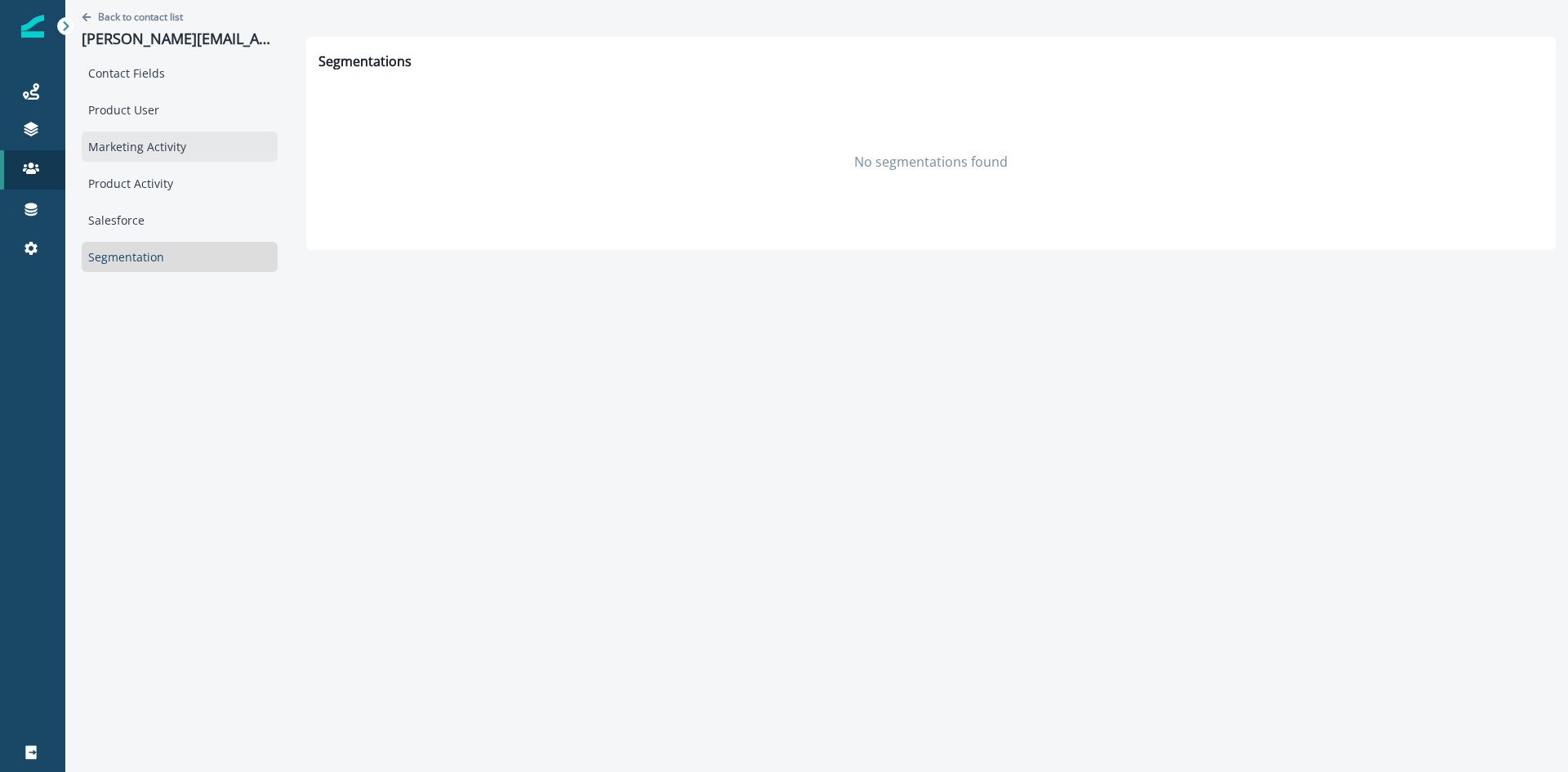
click at [149, 144] on div "Marketing Activity" at bounding box center [180, 147] width 196 height 30
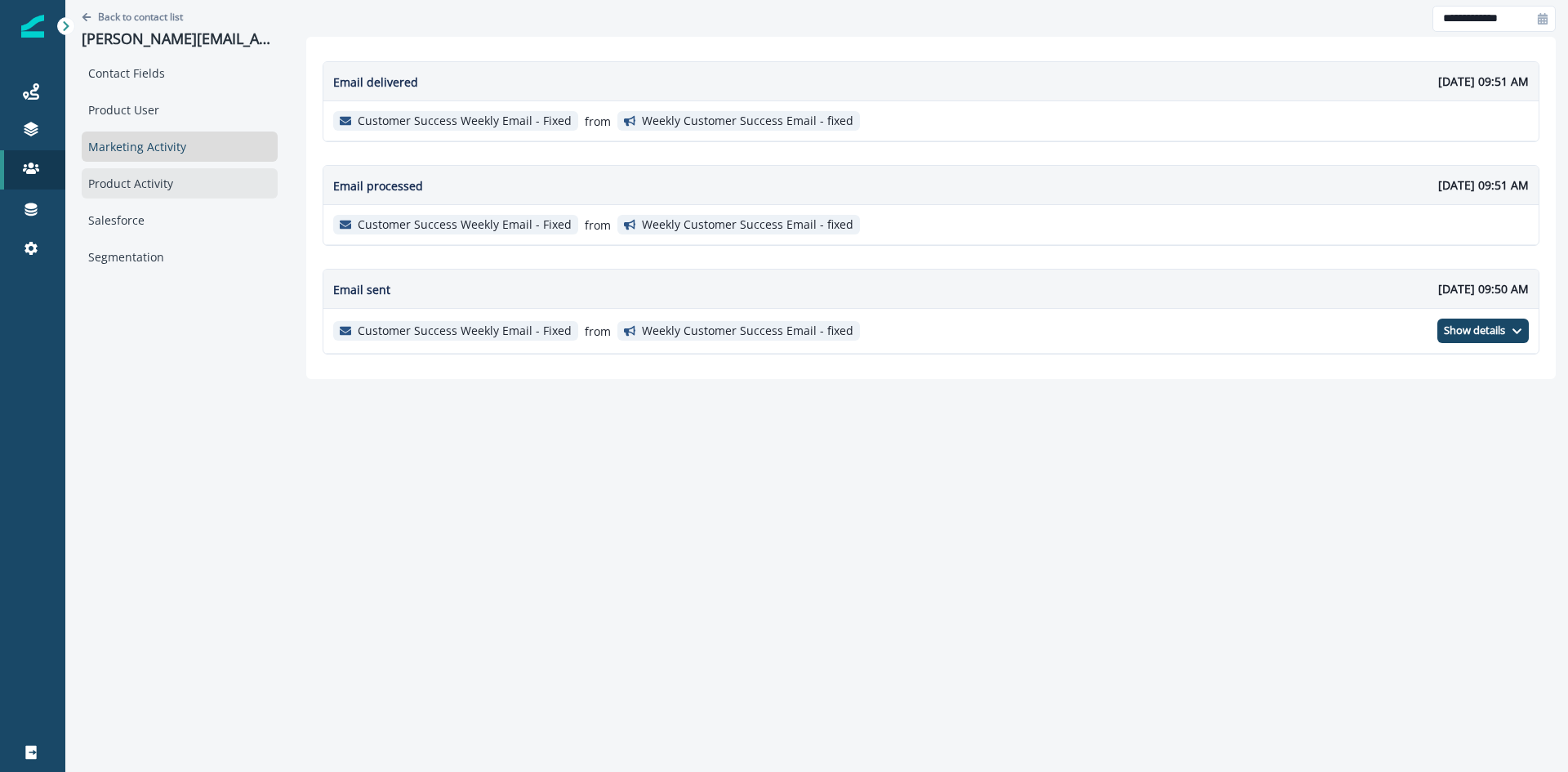
click at [145, 196] on div "Product Activity" at bounding box center [180, 183] width 196 height 30
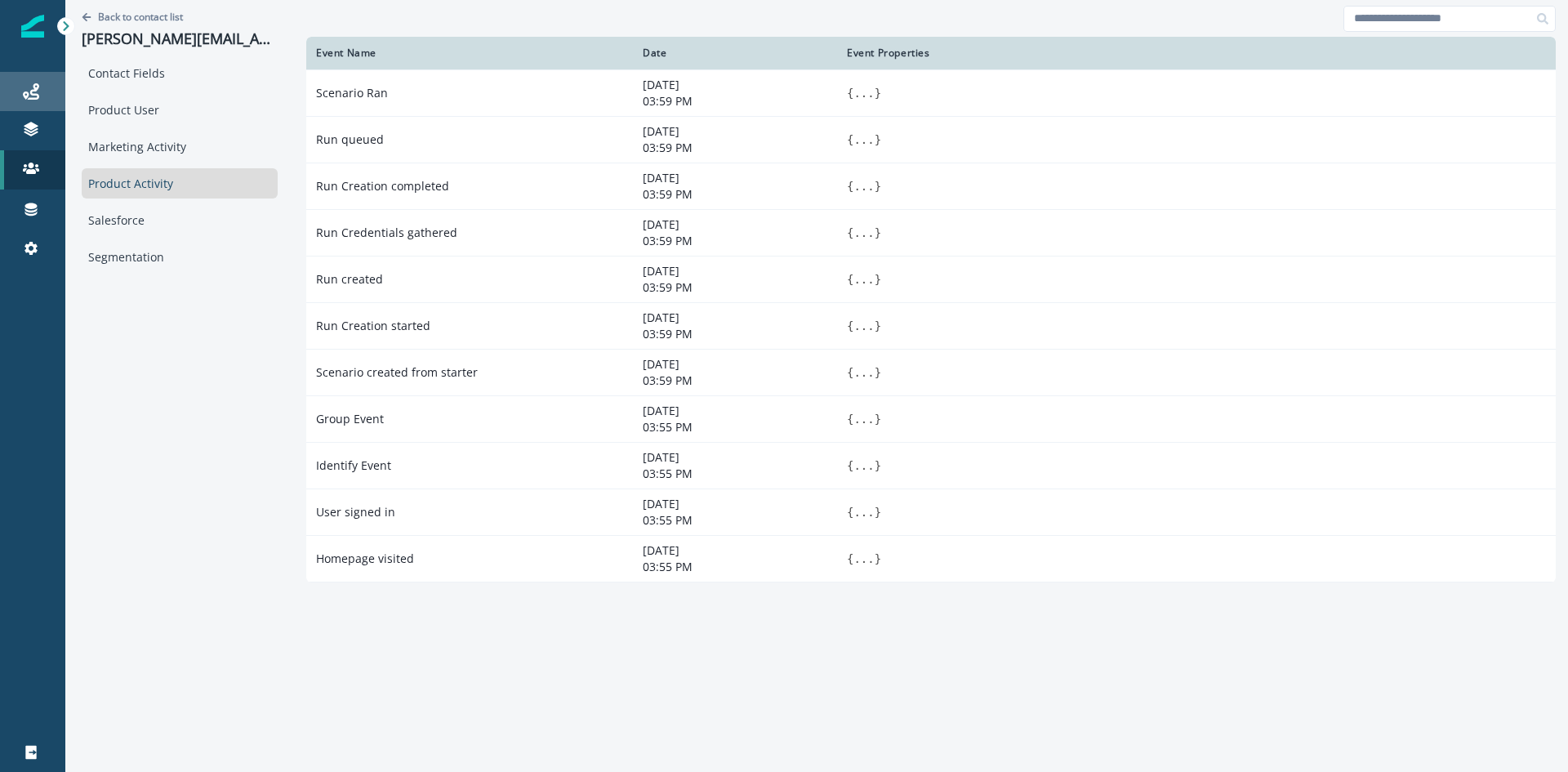
click at [35, 83] on icon at bounding box center [31, 91] width 16 height 16
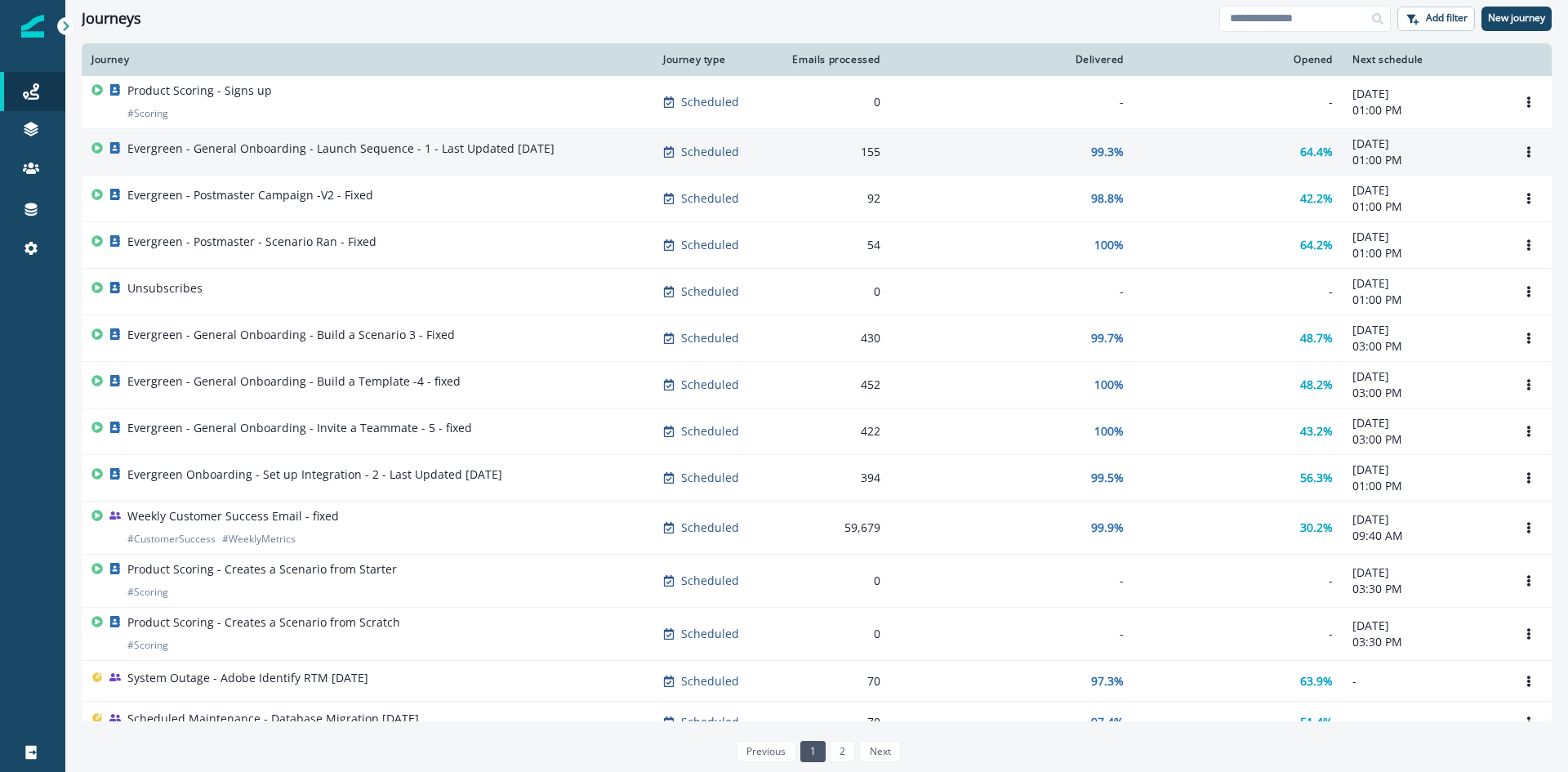
click at [243, 148] on p "Evergreen - General Onboarding - Launch Sequence - 1 - Last Updated [DATE]" at bounding box center [340, 148] width 427 height 16
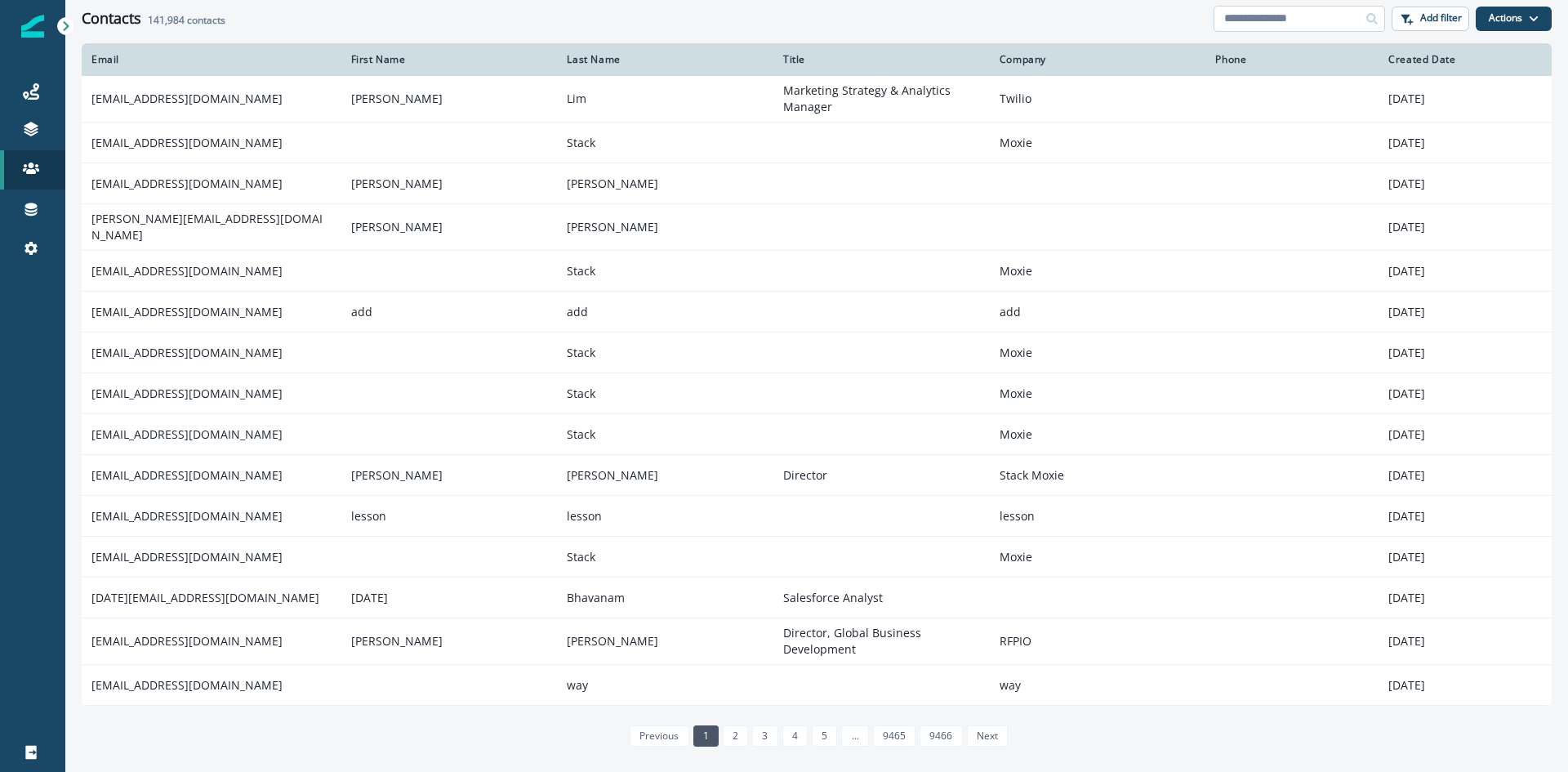
paste input "**********"
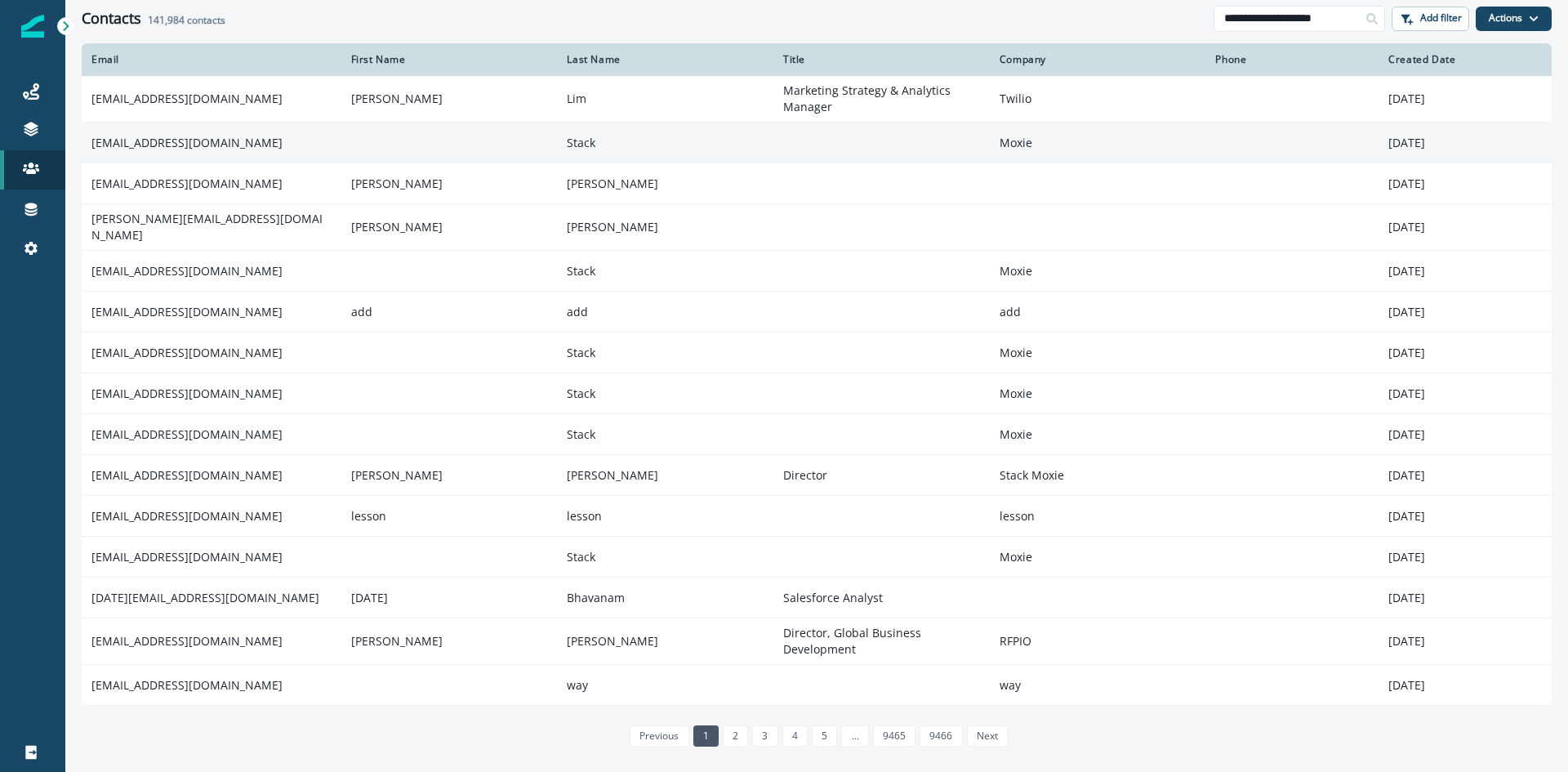
scroll to position [0, 4]
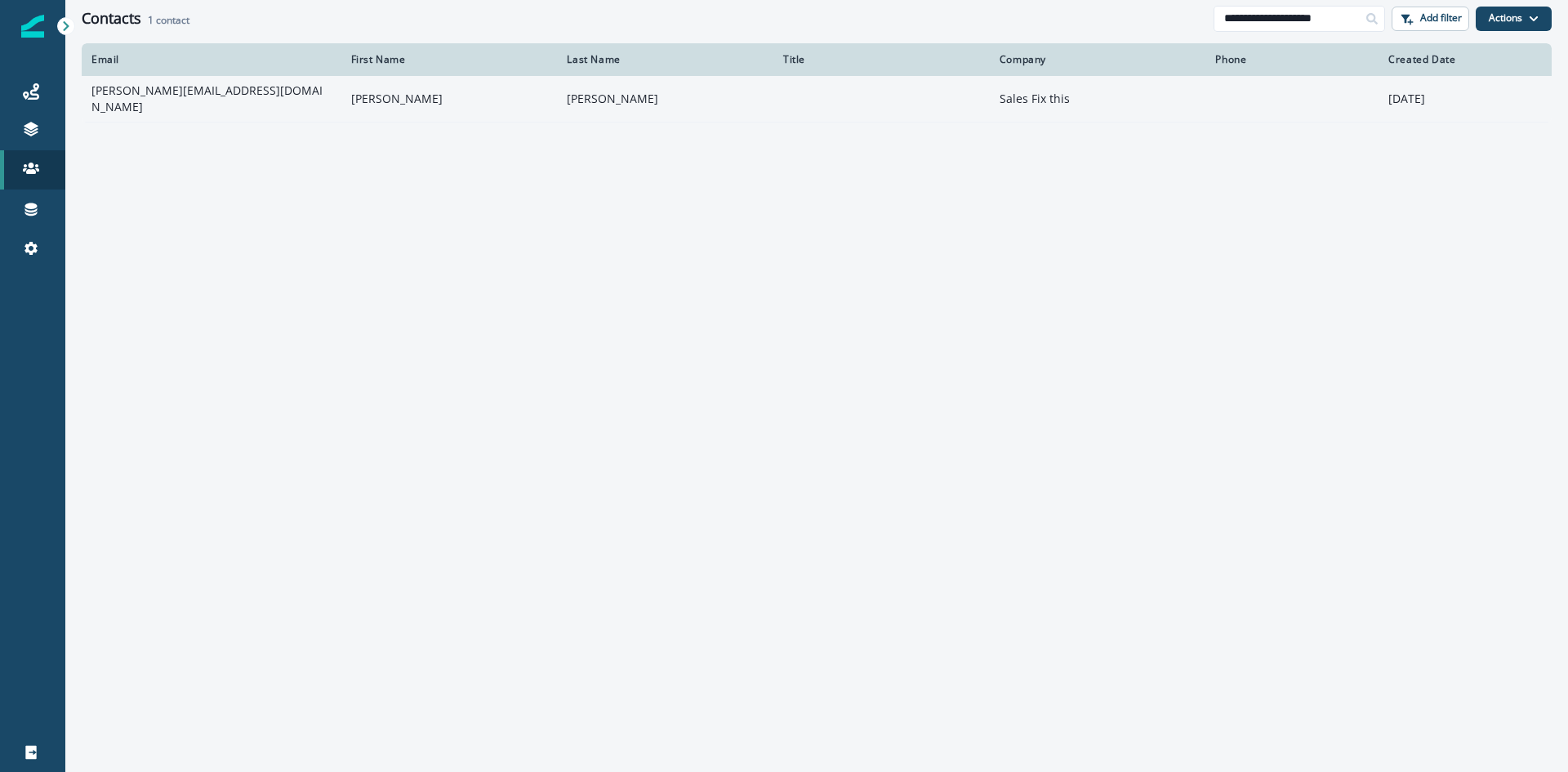
type input "**********"
click at [135, 82] on td "[PERSON_NAME][EMAIL_ADDRESS][DOMAIN_NAME]" at bounding box center [212, 99] width 260 height 47
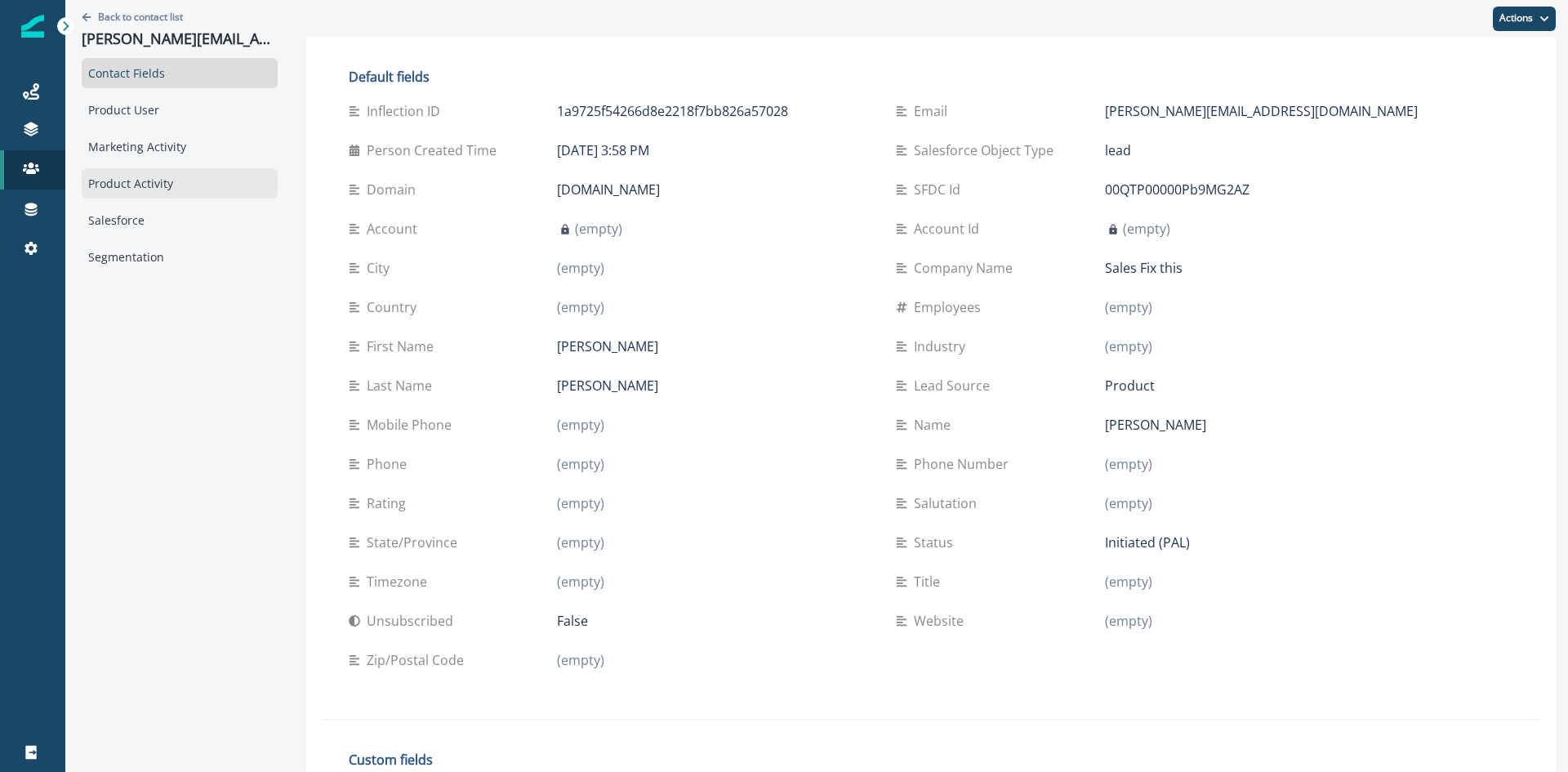
click at [126, 188] on div "Product Activity" at bounding box center [180, 183] width 196 height 30
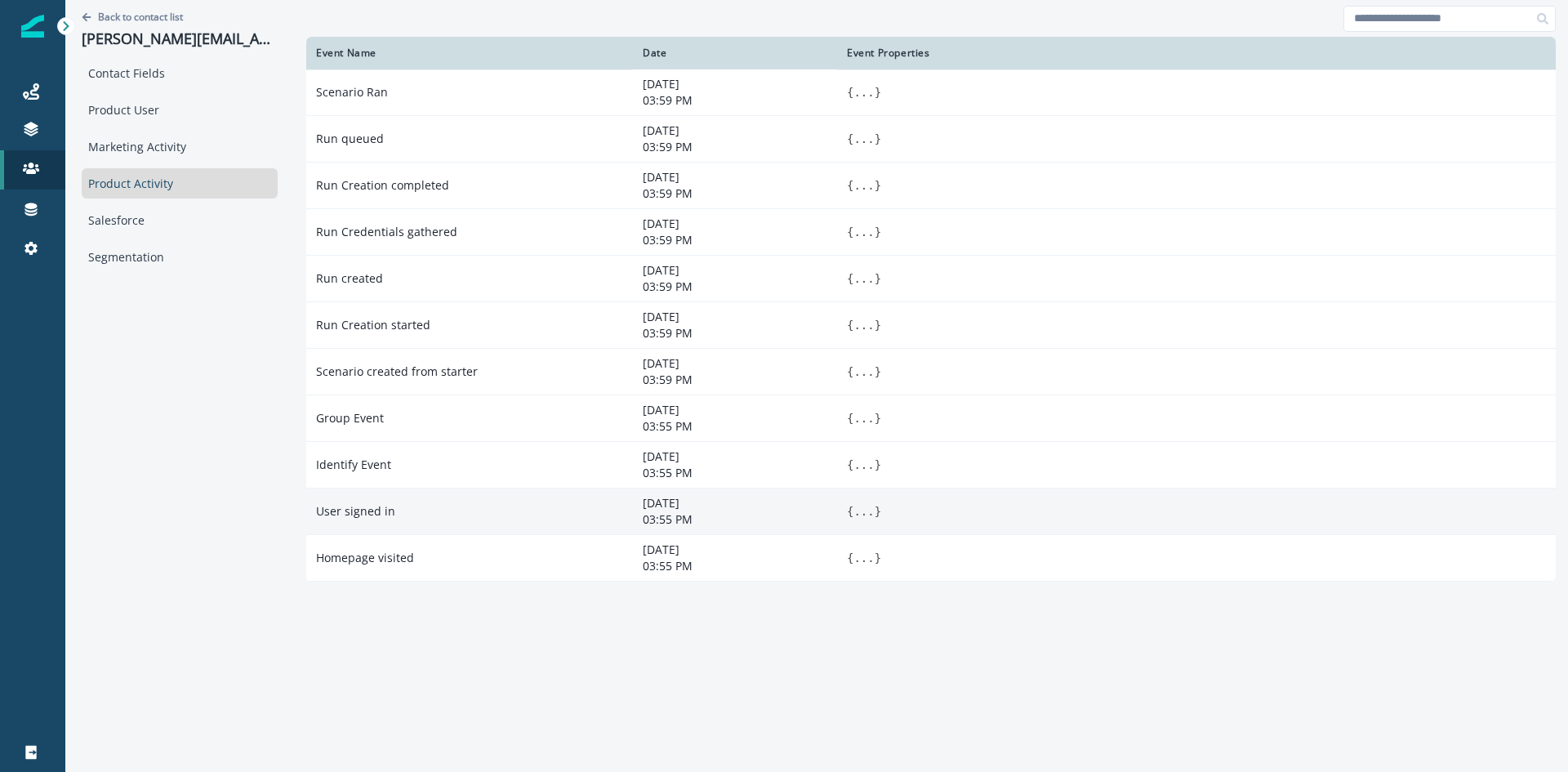
click at [345, 506] on td "User signed in" at bounding box center [469, 511] width 327 height 47
click at [354, 510] on td "User signed in" at bounding box center [469, 511] width 327 height 47
click at [854, 512] on button "..." at bounding box center [864, 511] width 20 height 16
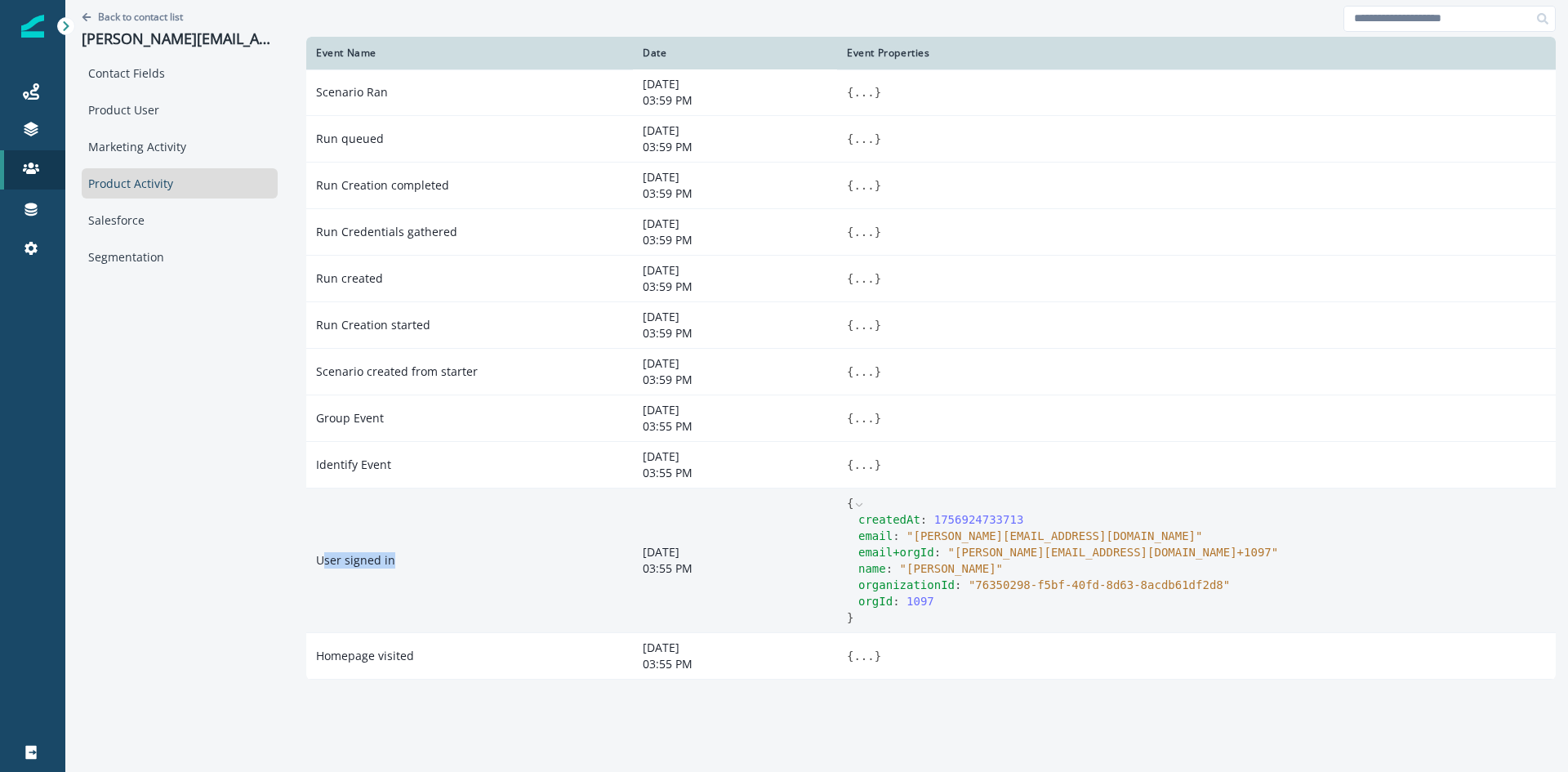
drag, startPoint x: 350, startPoint y: 556, endPoint x: 302, endPoint y: 567, distance: 48.5
click at [306, 567] on td "User signed in" at bounding box center [469, 560] width 327 height 145
click at [342, 570] on td "User signed in" at bounding box center [469, 560] width 327 height 145
click at [341, 567] on td "User signed in" at bounding box center [469, 560] width 327 height 145
click at [329, 522] on td "User signed in" at bounding box center [469, 560] width 327 height 145
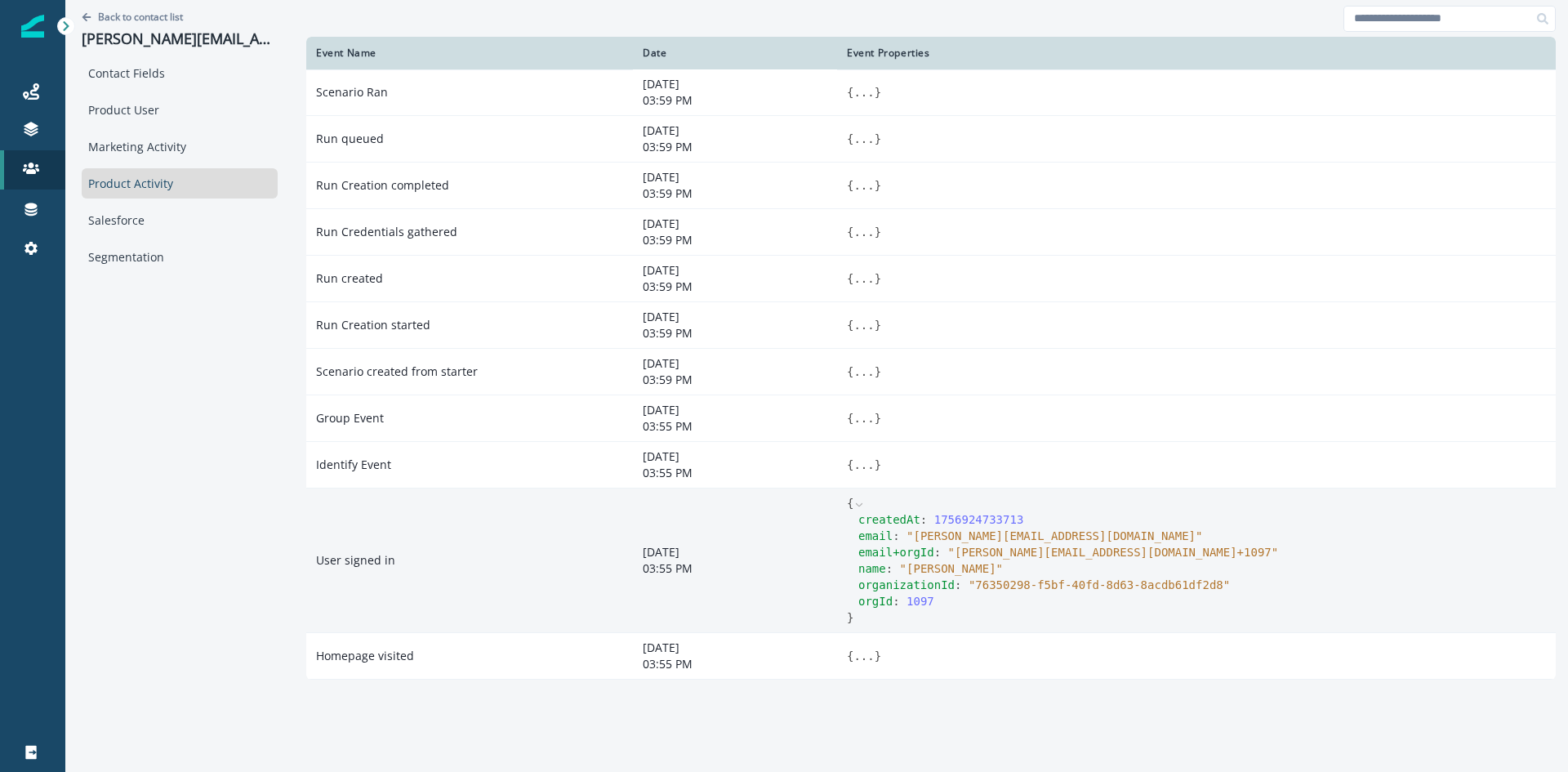
click at [330, 557] on td "User signed in" at bounding box center [469, 560] width 327 height 145
click at [348, 523] on td "User signed in" at bounding box center [469, 560] width 327 height 145
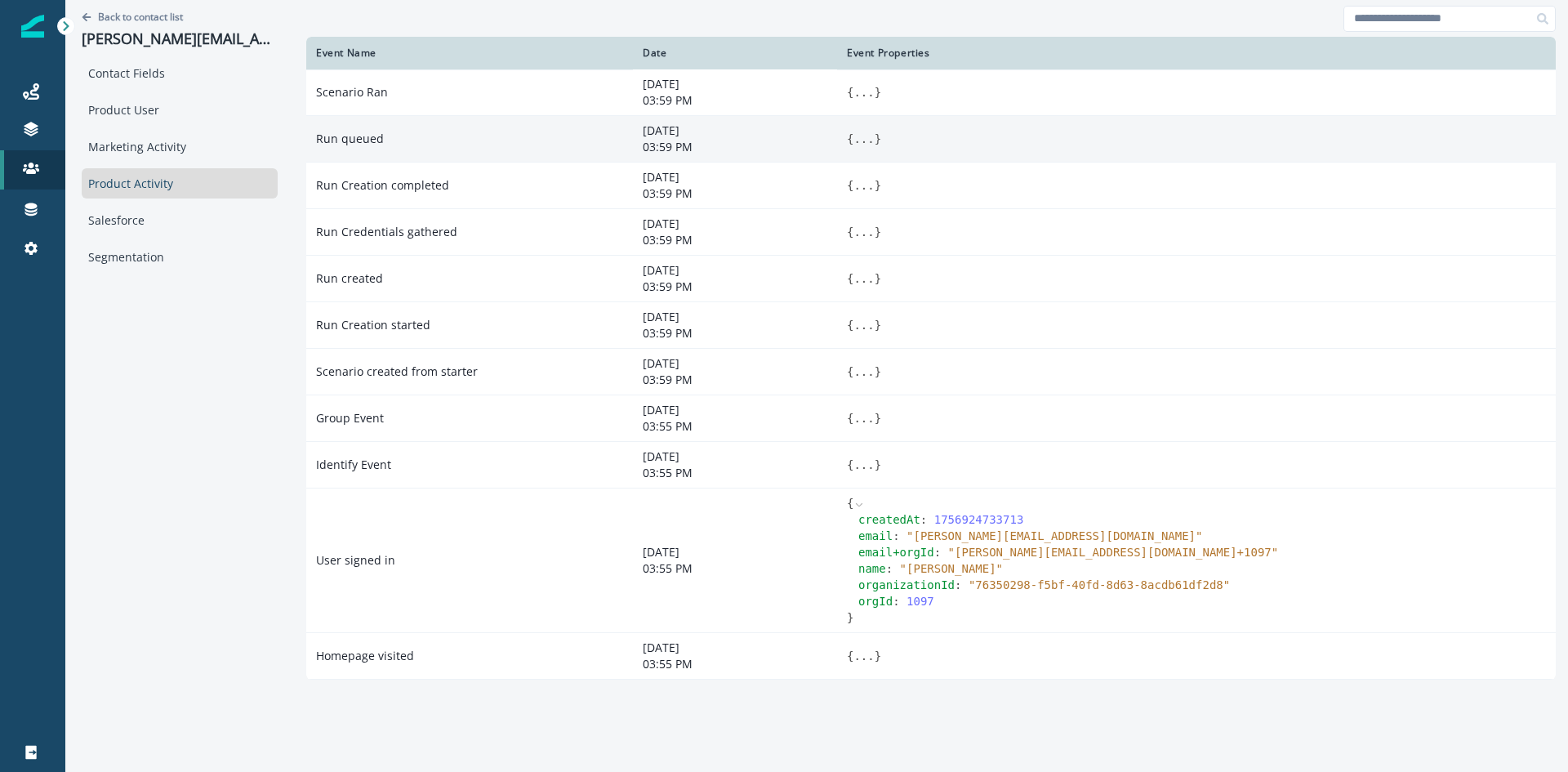
click at [356, 142] on td "Run queued" at bounding box center [469, 139] width 327 height 47
